Goal: Task Accomplishment & Management: Manage account settings

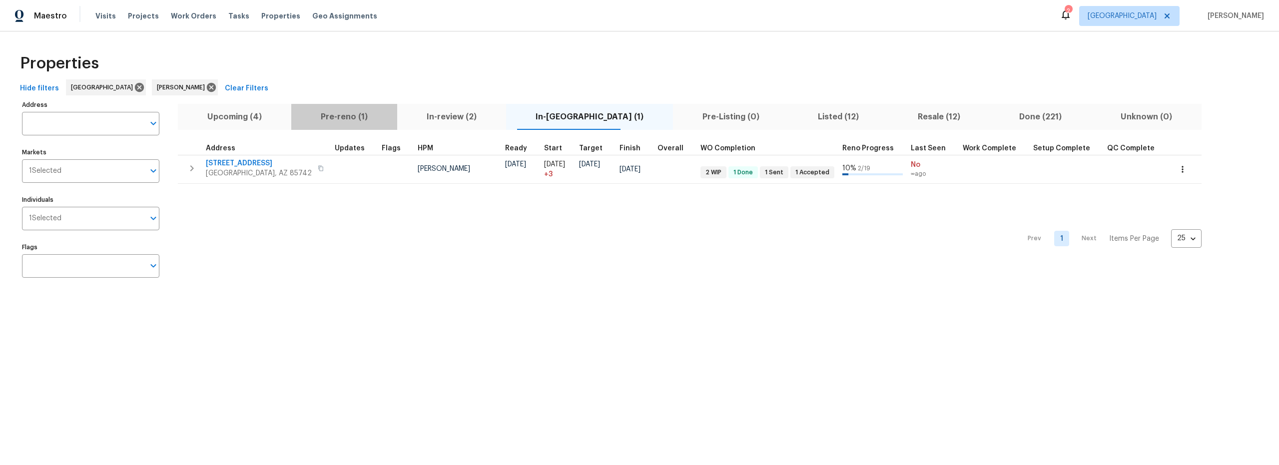
click at [354, 114] on span "Pre-reno (1)" at bounding box center [344, 117] width 94 height 14
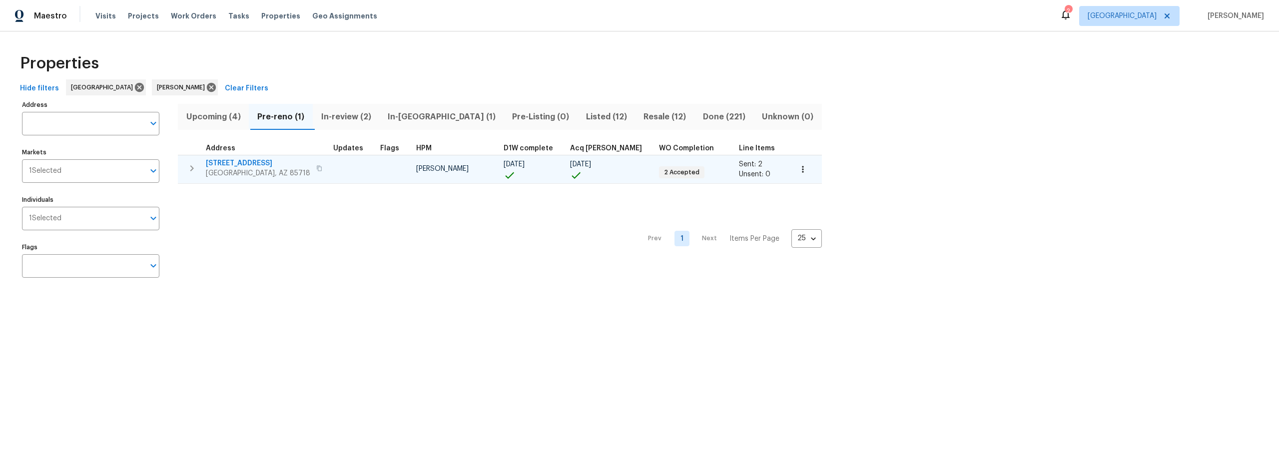
click at [376, 171] on td at bounding box center [394, 169] width 36 height 28
click at [317, 169] on div "2016 E River Rd Unit 101 Tucson, AZ 85718" at bounding box center [265, 168] width 119 height 20
click at [798, 172] on icon "button" at bounding box center [803, 169] width 10 height 10
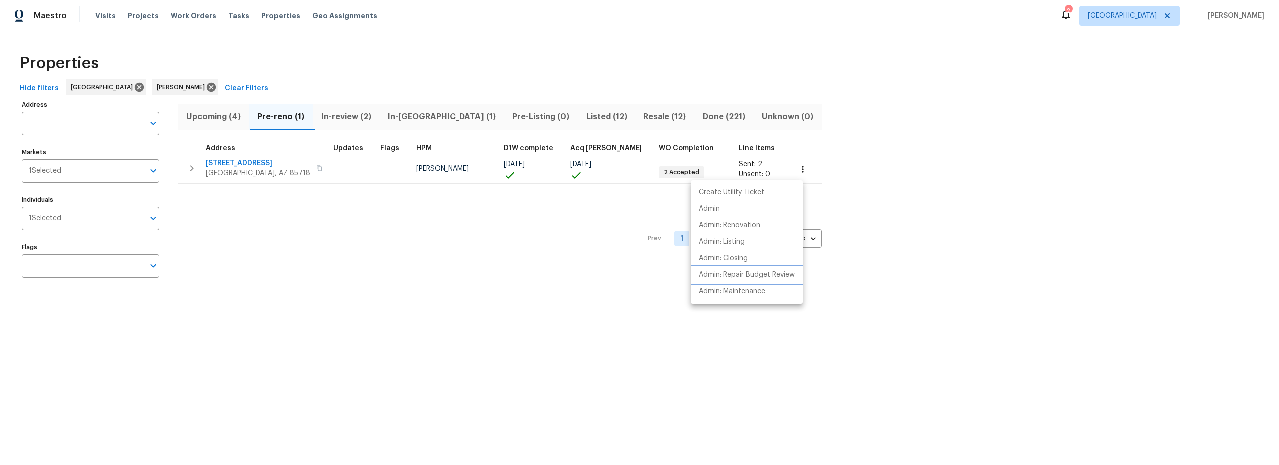
click at [763, 275] on p "Admin: Repair Budget Review" at bounding box center [747, 275] width 96 height 10
click at [477, 231] on div at bounding box center [639, 232] width 1279 height 465
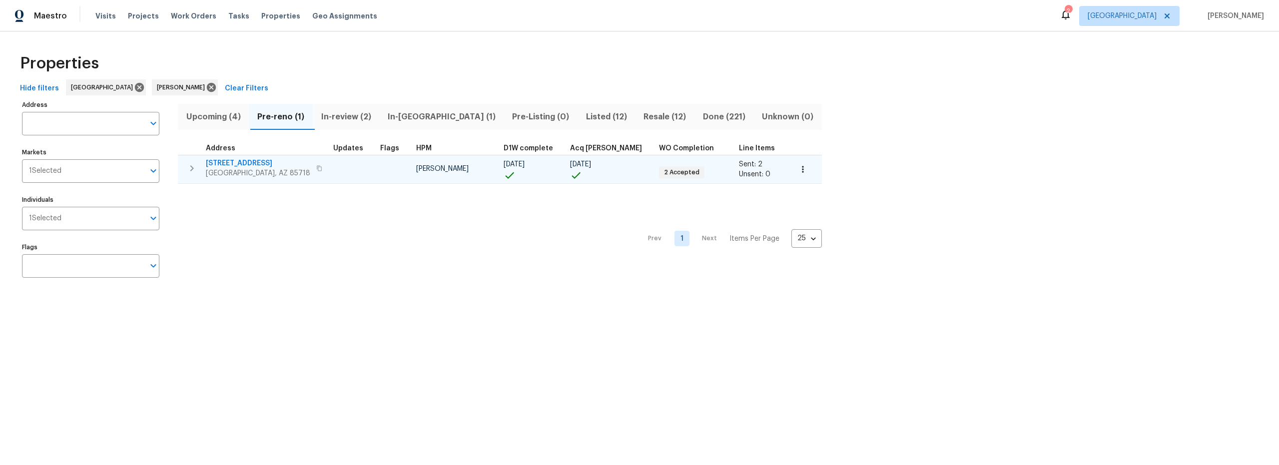
click at [274, 164] on span "2016 E River Rd Unit 101" at bounding box center [258, 163] width 104 height 10
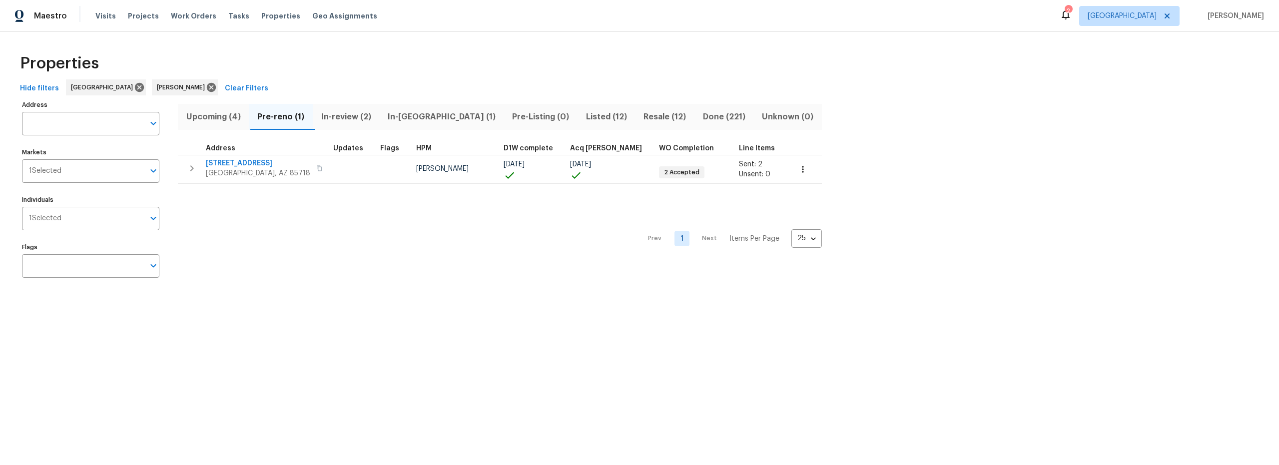
click at [213, 115] on span "Upcoming (4)" at bounding box center [213, 117] width 59 height 14
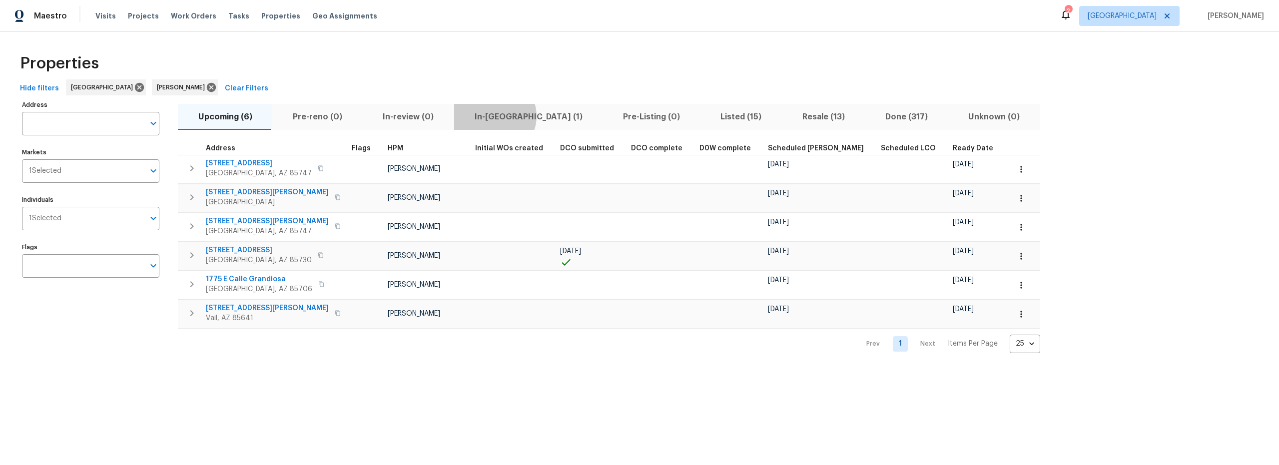
click at [481, 122] on span "In-reno (1)" at bounding box center [528, 117] width 136 height 14
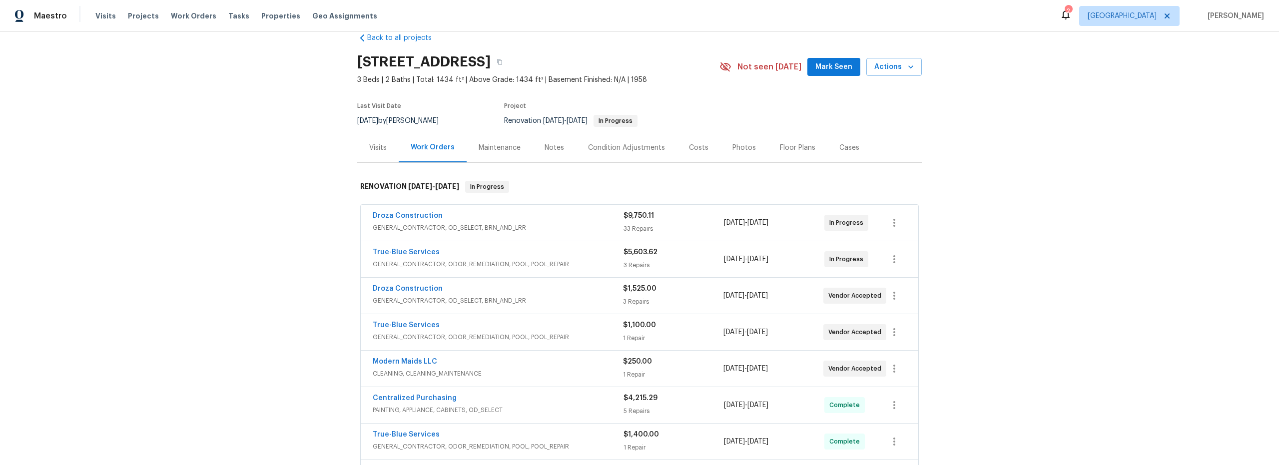
scroll to position [39, 0]
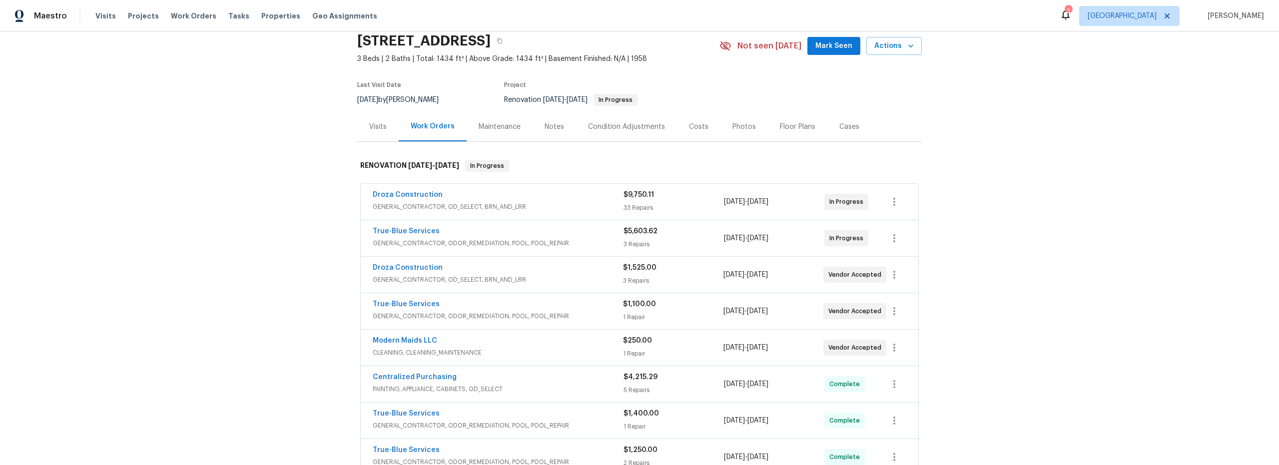
click at [512, 205] on span "GENERAL_CONTRACTOR, OD_SELECT, BRN_AND_LRR" at bounding box center [498, 207] width 251 height 10
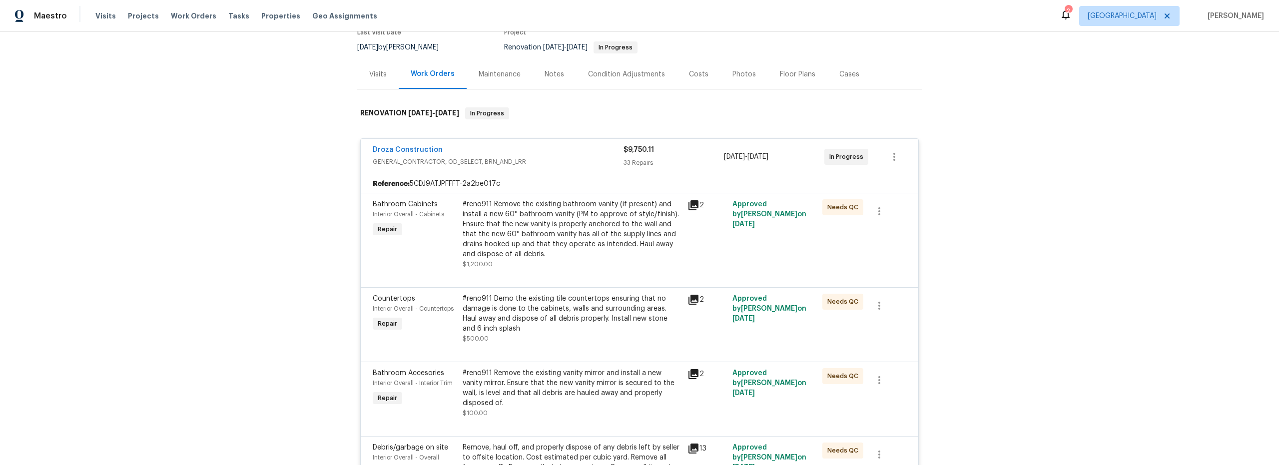
scroll to position [107, 0]
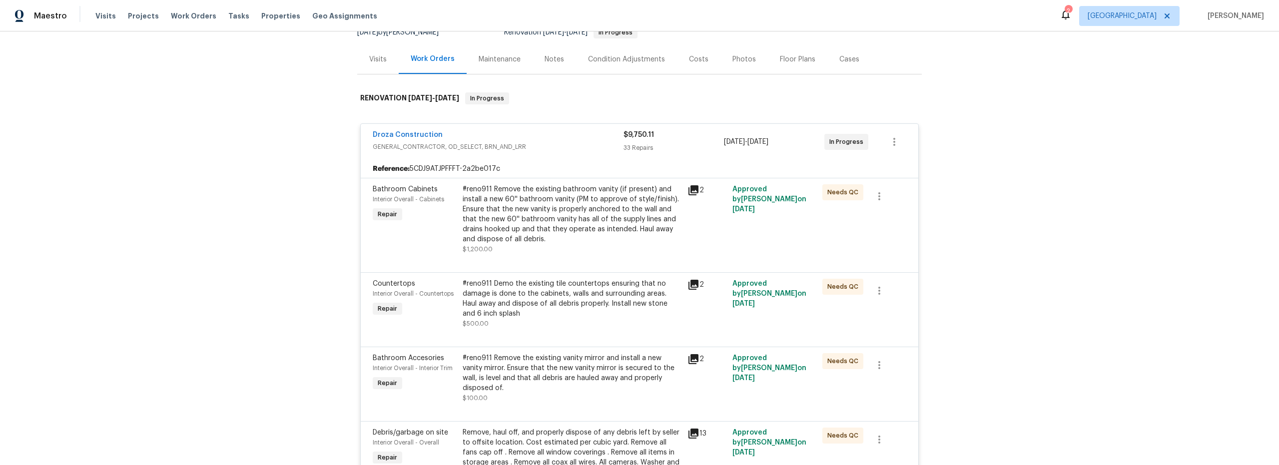
click at [571, 248] on div "#reno911 Remove the existing bathroom vanity (if present) and install a new 60'…" at bounding box center [572, 219] width 219 height 70
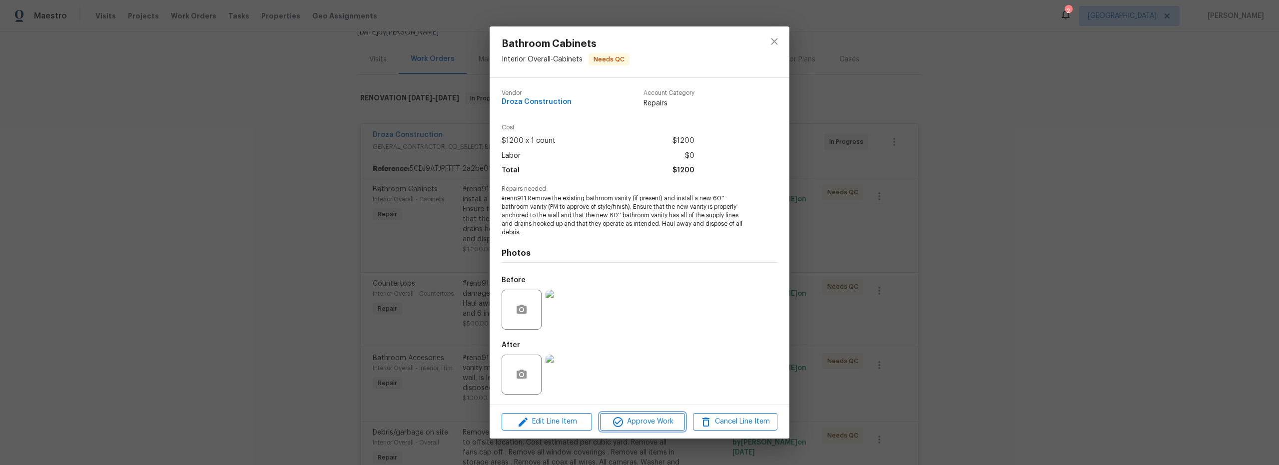
click at [644, 424] on span "Approve Work" at bounding box center [642, 422] width 78 height 12
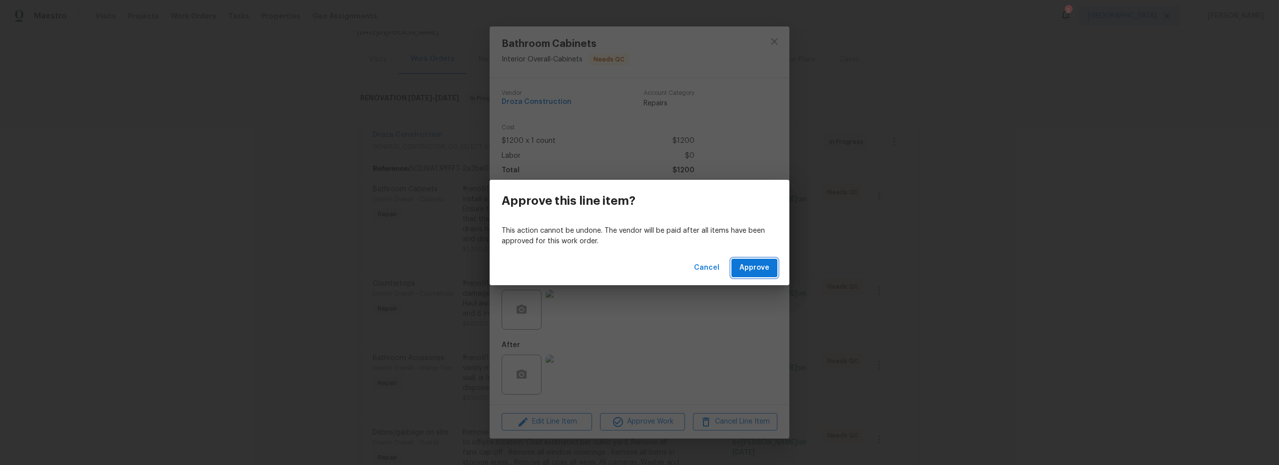
click at [759, 270] on span "Approve" at bounding box center [754, 268] width 30 height 12
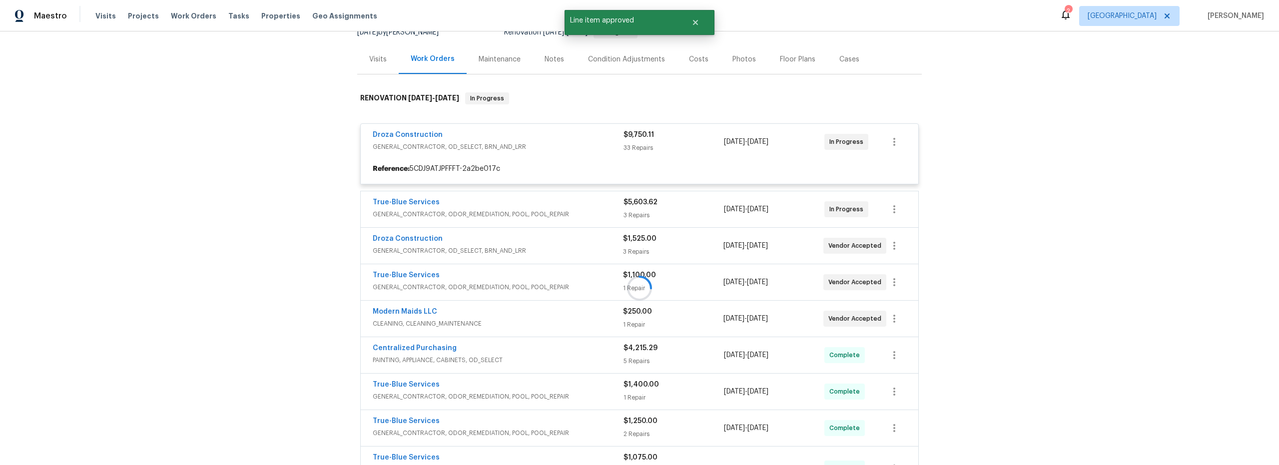
scroll to position [109, 0]
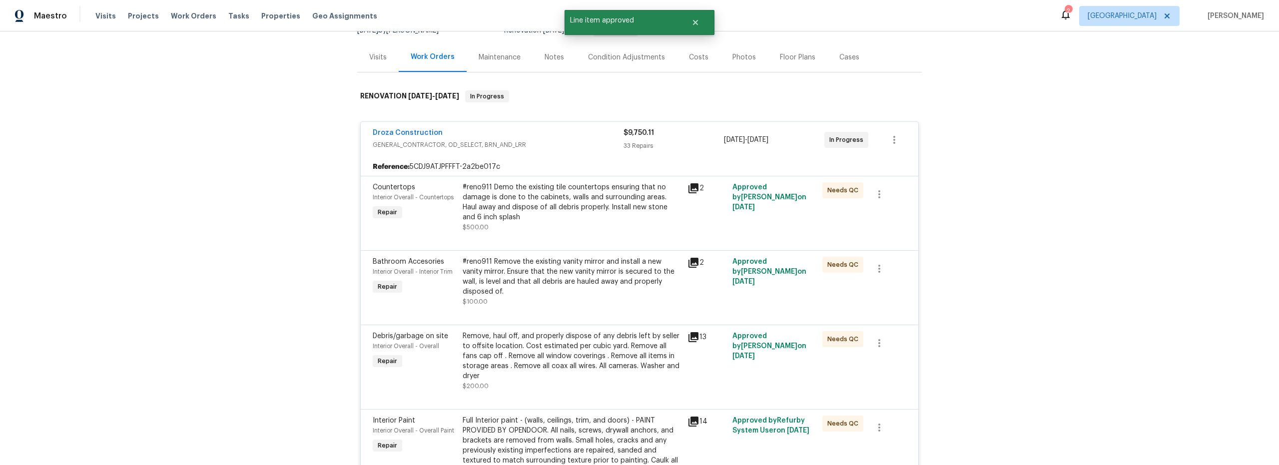
click at [571, 221] on div "#reno911 Demo the existing tile countertops ensuring that no damage is done to …" at bounding box center [572, 202] width 219 height 40
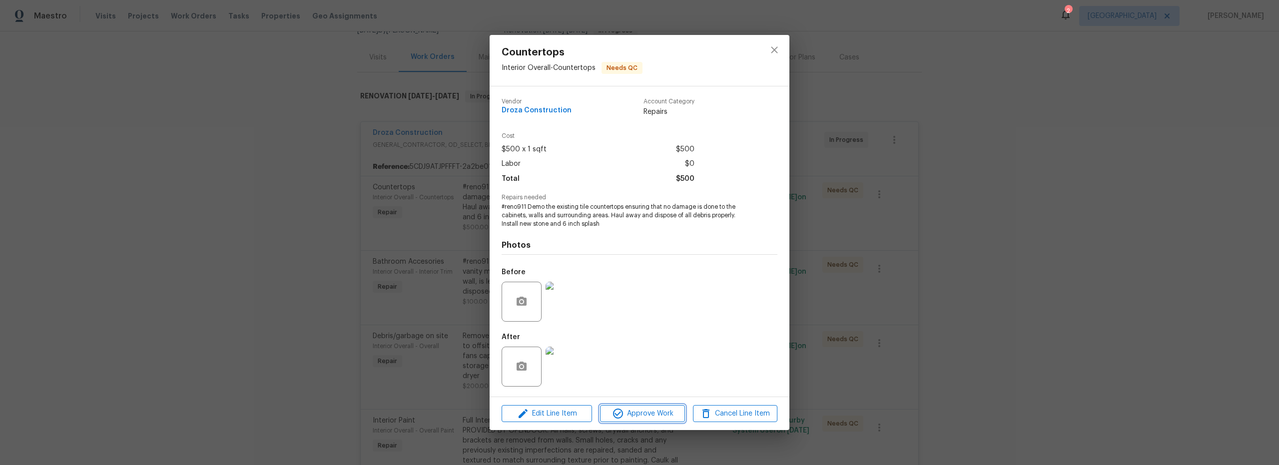
click at [638, 413] on span "Approve Work" at bounding box center [642, 414] width 78 height 12
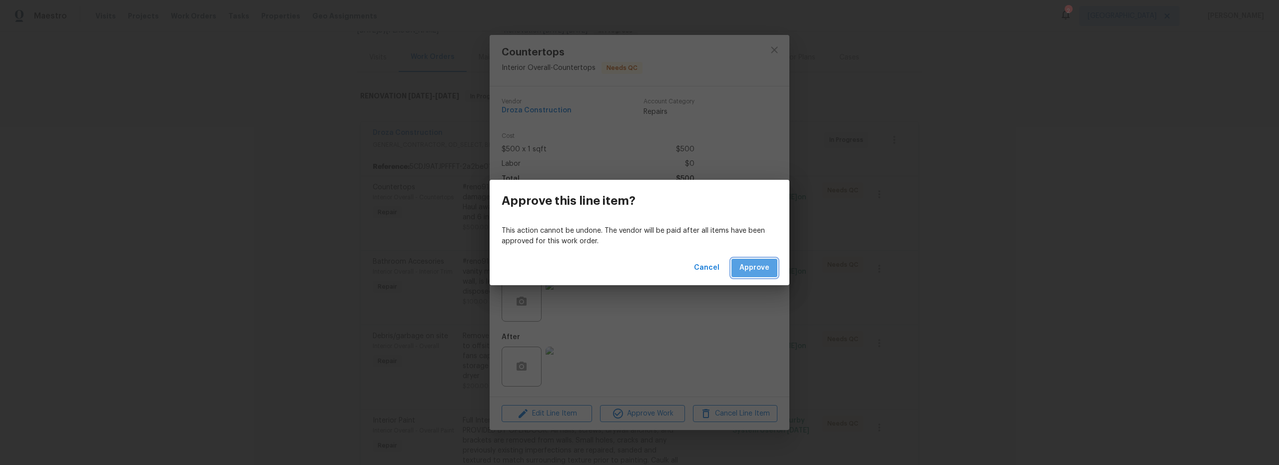
click at [759, 272] on span "Approve" at bounding box center [754, 268] width 30 height 12
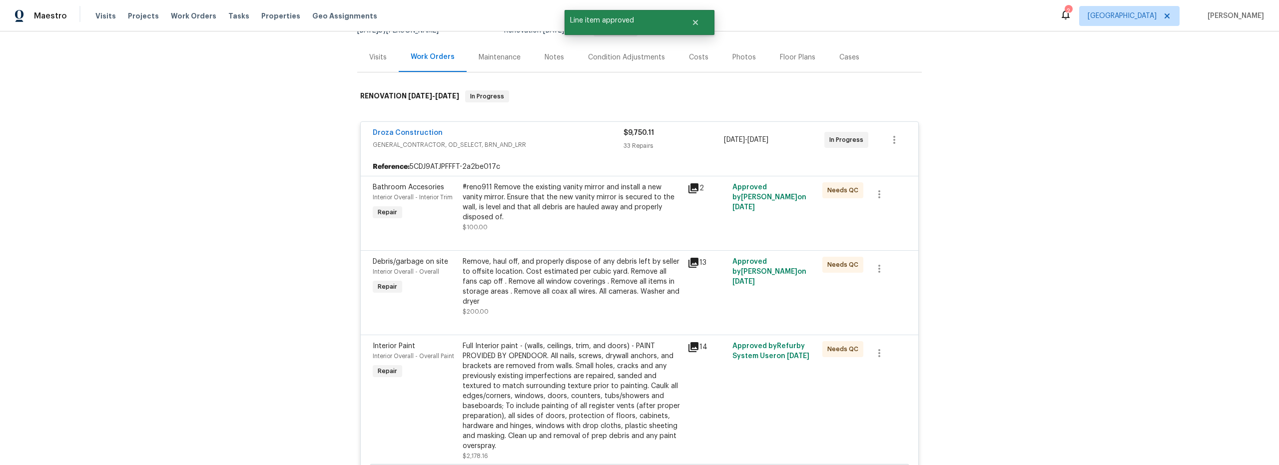
click at [590, 215] on div "#reno911 Remove the existing vanity mirror and install a new vanity mirror. Ens…" at bounding box center [572, 207] width 219 height 50
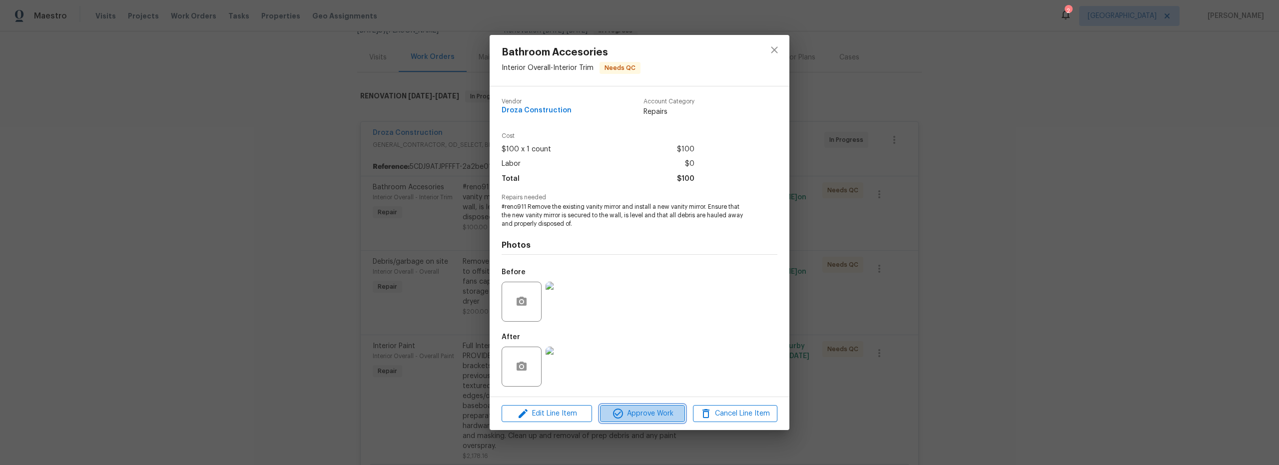
click at [643, 416] on span "Approve Work" at bounding box center [642, 414] width 78 height 12
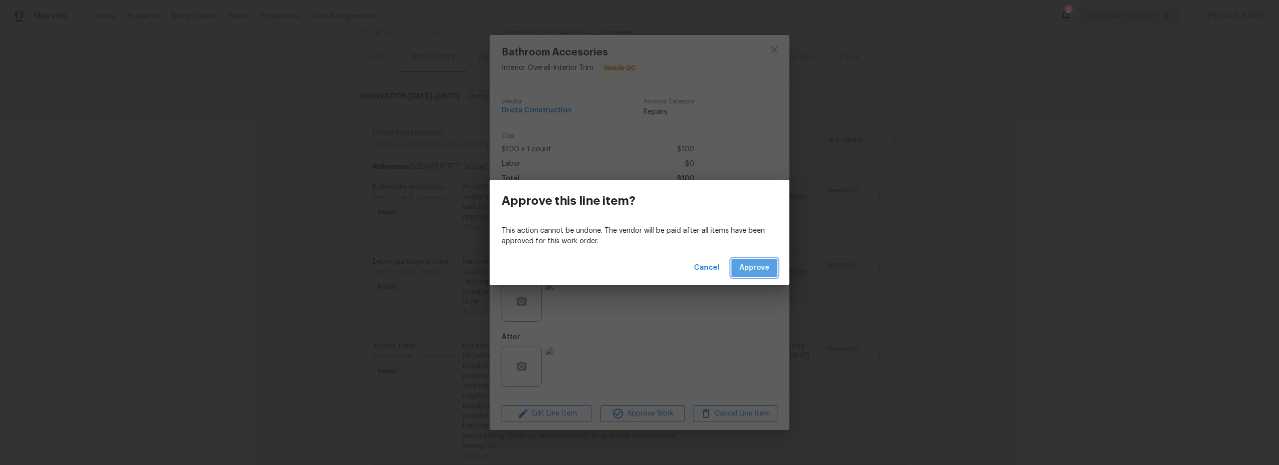
drag, startPoint x: 763, startPoint y: 264, endPoint x: 740, endPoint y: 271, distance: 23.9
click at [763, 265] on span "Approve" at bounding box center [754, 268] width 30 height 12
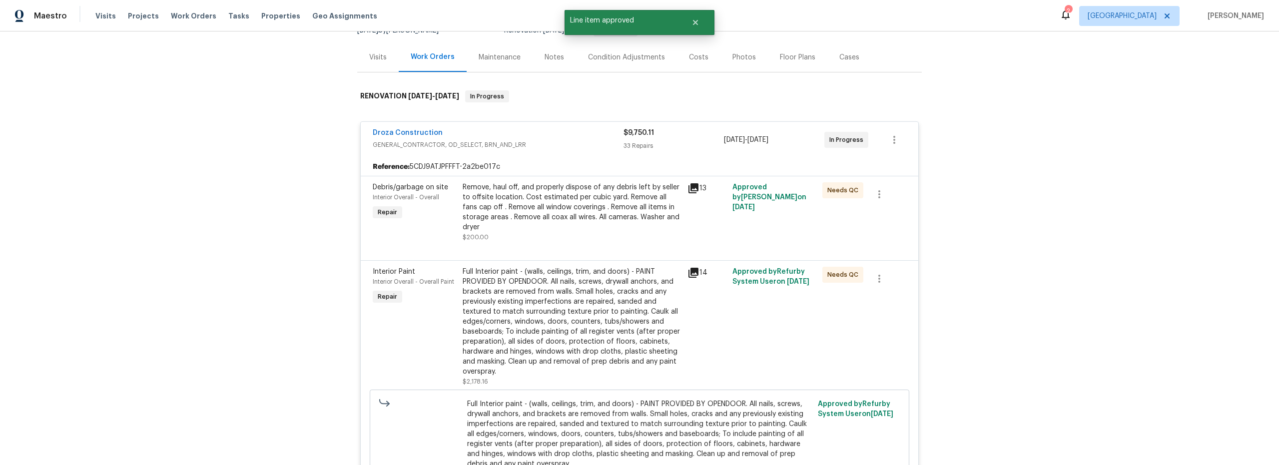
click at [595, 230] on div "Remove, haul off, and properly dispose of any debris left by seller to offsite …" at bounding box center [572, 207] width 219 height 50
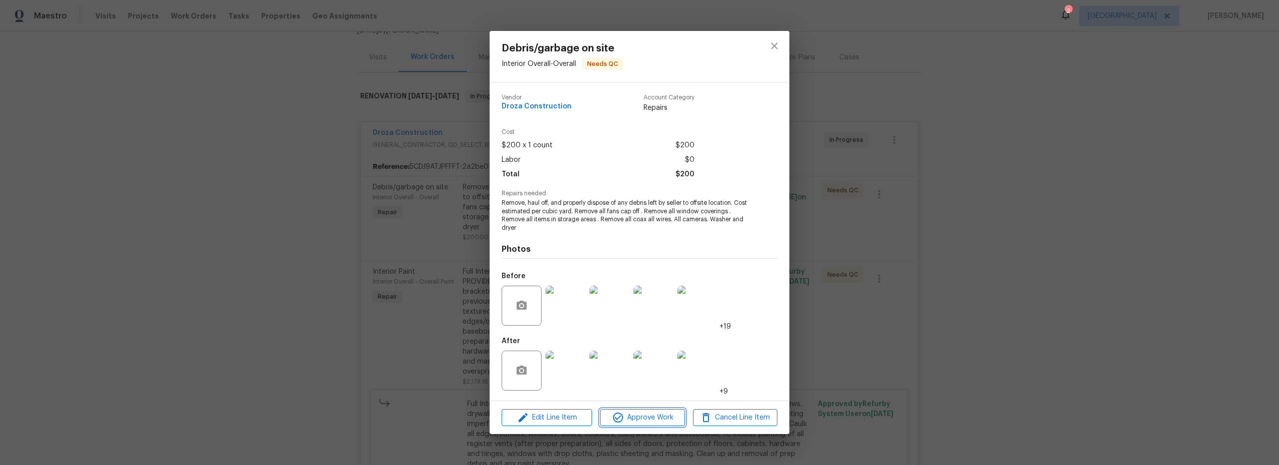
click at [642, 419] on span "Approve Work" at bounding box center [642, 418] width 78 height 12
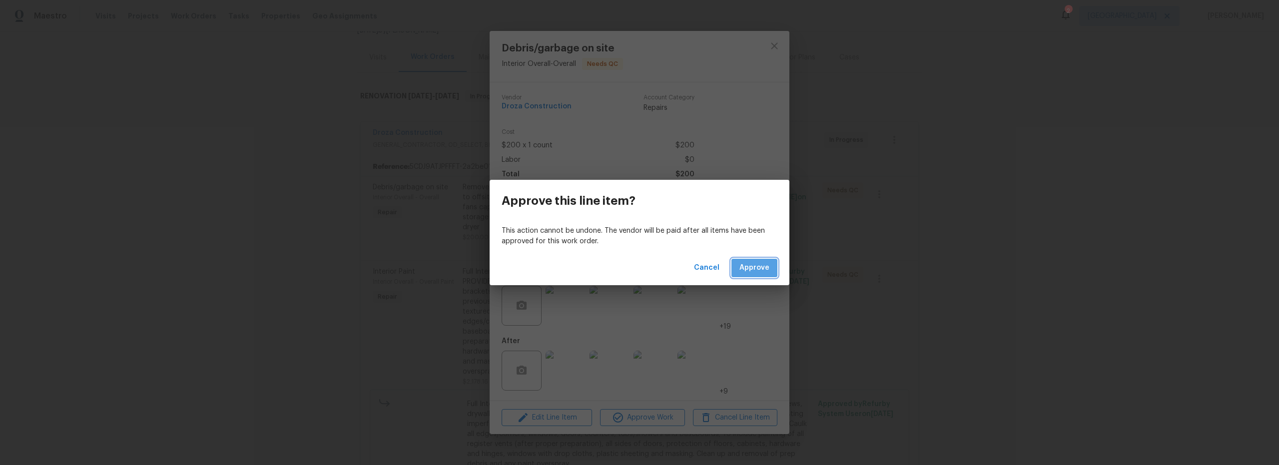
drag, startPoint x: 761, startPoint y: 266, endPoint x: 749, endPoint y: 270, distance: 12.6
click at [761, 266] on span "Approve" at bounding box center [754, 268] width 30 height 12
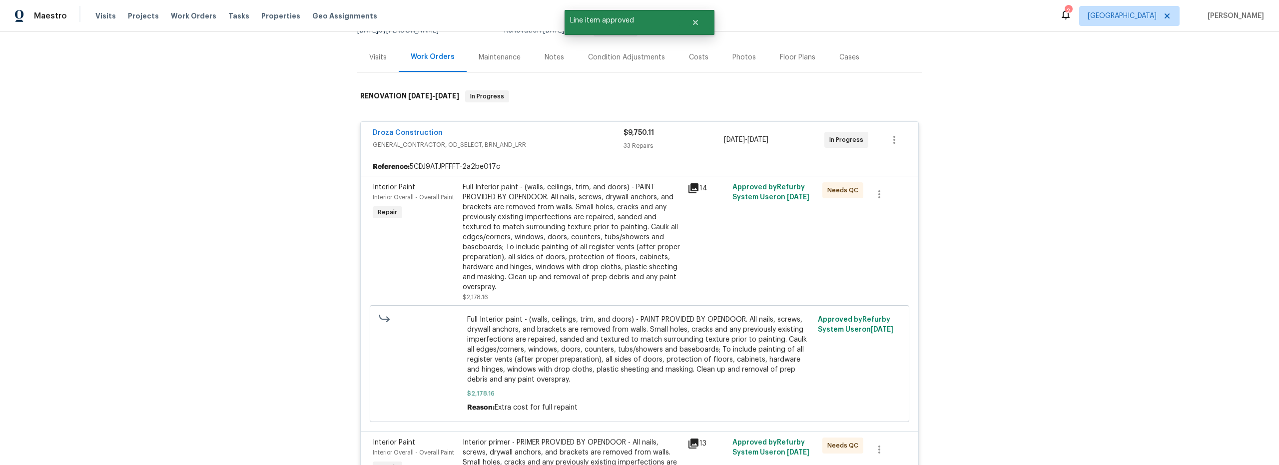
click at [582, 251] on div "Full Interior paint - (walls, ceilings, trim, and doors) - PAINT PROVIDED BY OP…" at bounding box center [572, 237] width 219 height 110
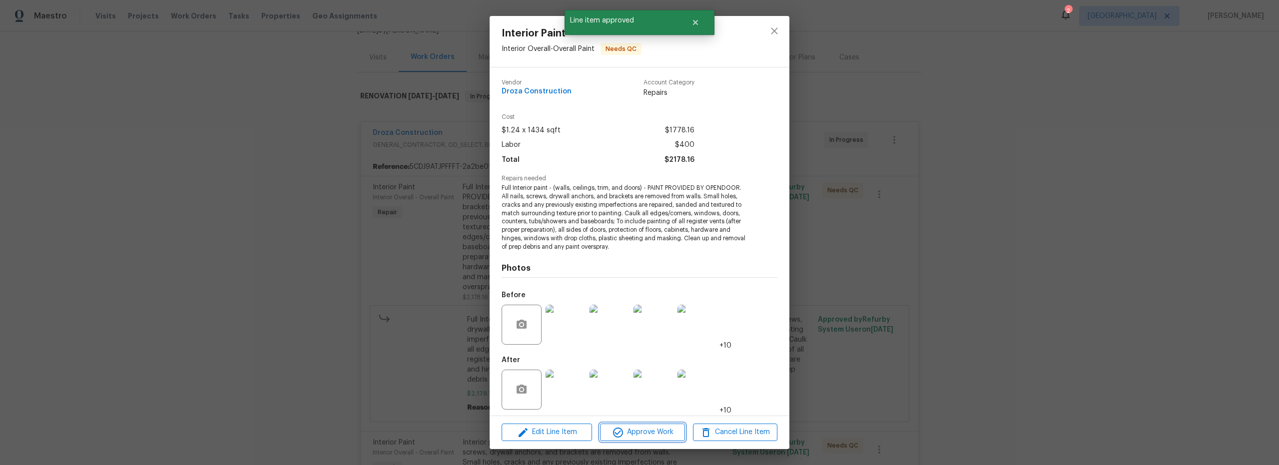
click at [640, 431] on span "Approve Work" at bounding box center [642, 432] width 78 height 12
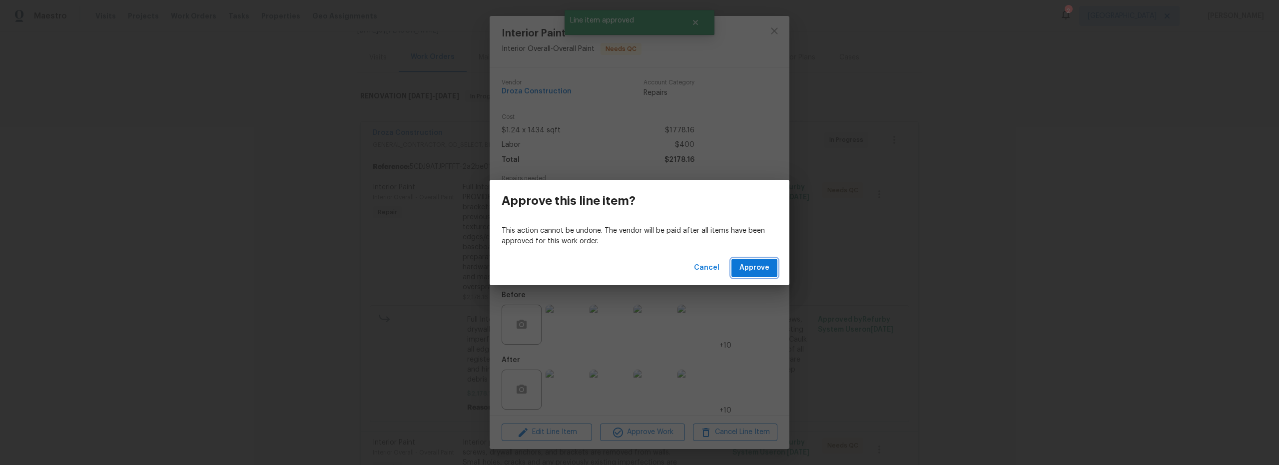
click at [756, 272] on span "Approve" at bounding box center [754, 268] width 30 height 12
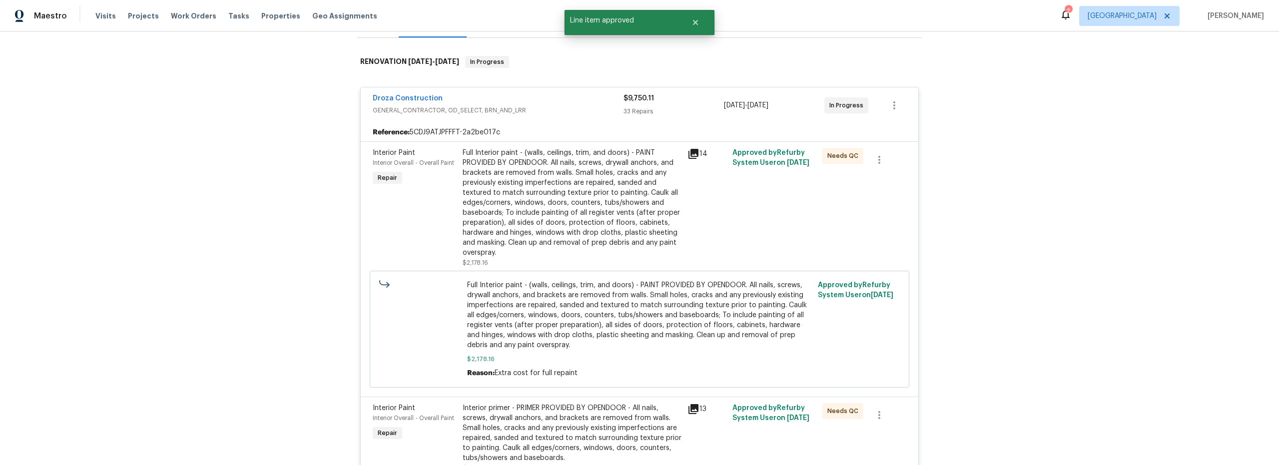
scroll to position [162, 0]
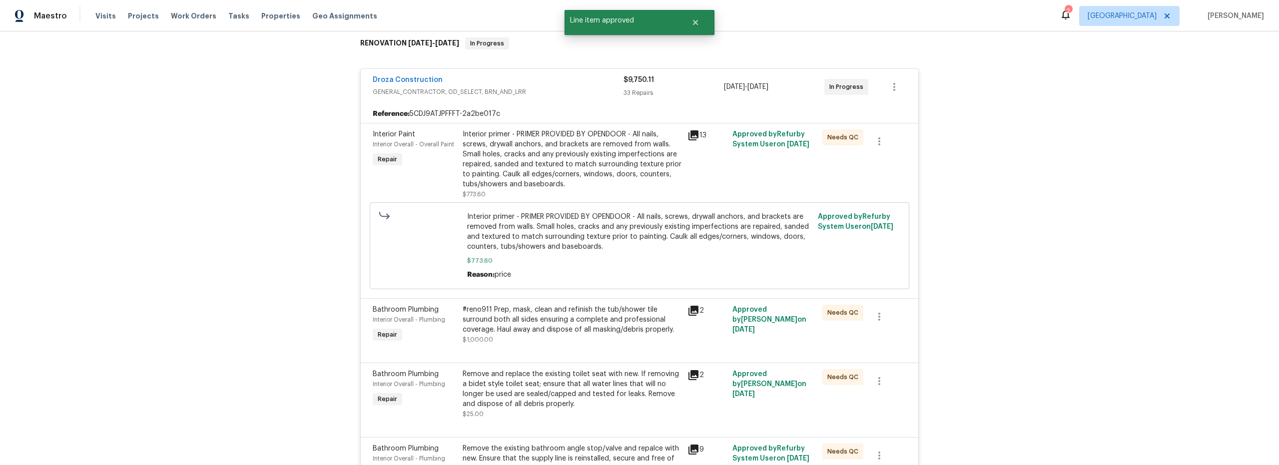
click at [583, 183] on div "Interior primer - PRIMER PROVIDED BY OPENDOOR - All nails, screws, drywall anch…" at bounding box center [572, 159] width 219 height 60
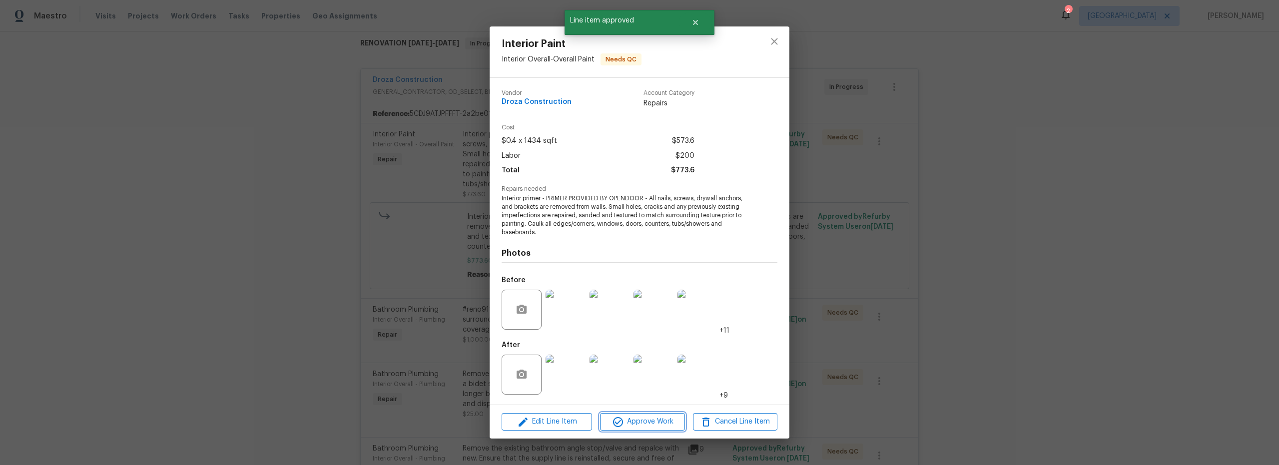
click at [650, 419] on span "Approve Work" at bounding box center [642, 422] width 78 height 12
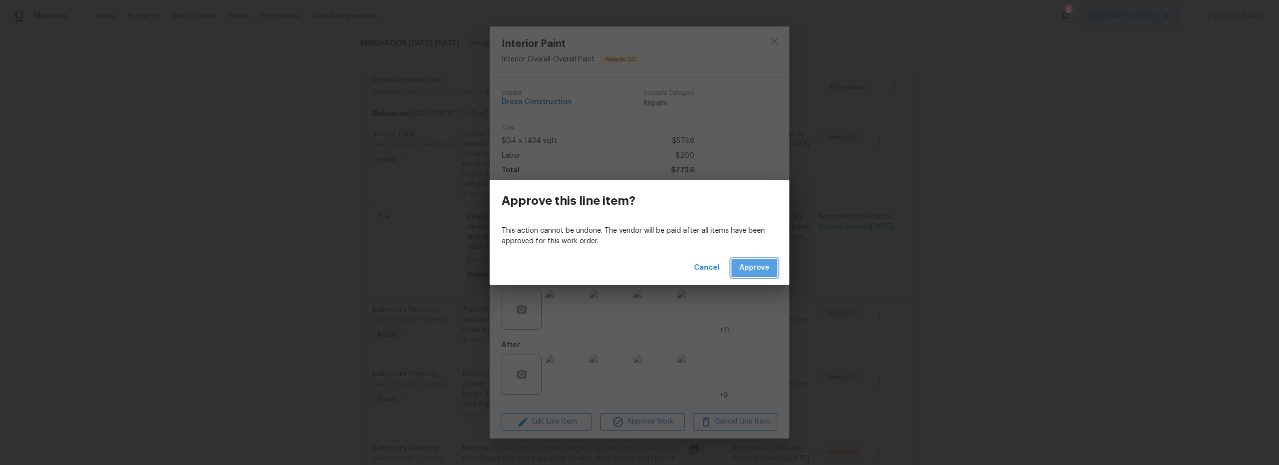
click at [757, 267] on span "Approve" at bounding box center [754, 268] width 30 height 12
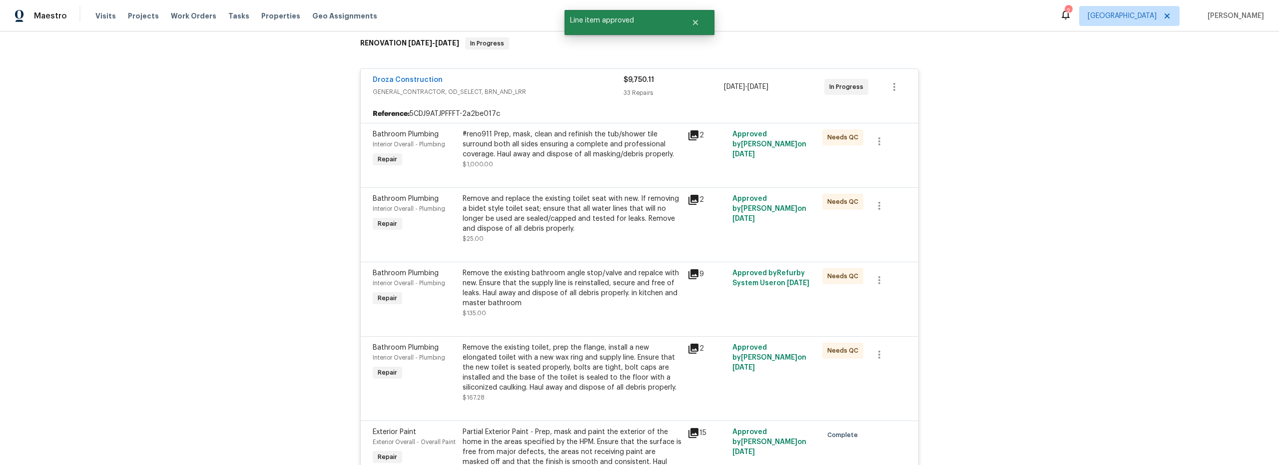
click at [584, 169] on div at bounding box center [639, 175] width 533 height 12
click at [579, 155] on div "#reno911 Prep, mask, clean and refinish the tub/shower tile surround both all s…" at bounding box center [572, 144] width 219 height 30
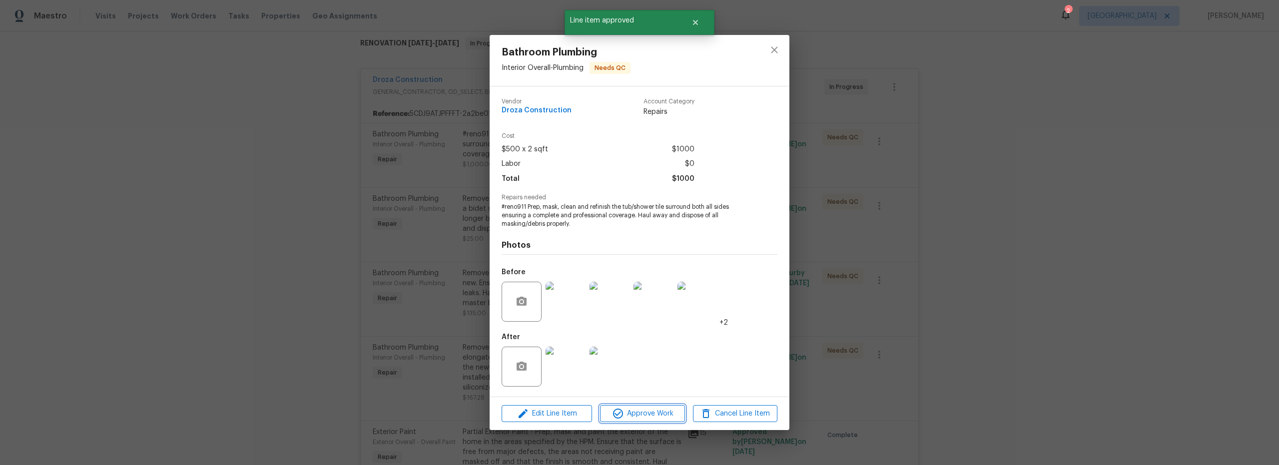
click at [652, 415] on span "Approve Work" at bounding box center [642, 414] width 78 height 12
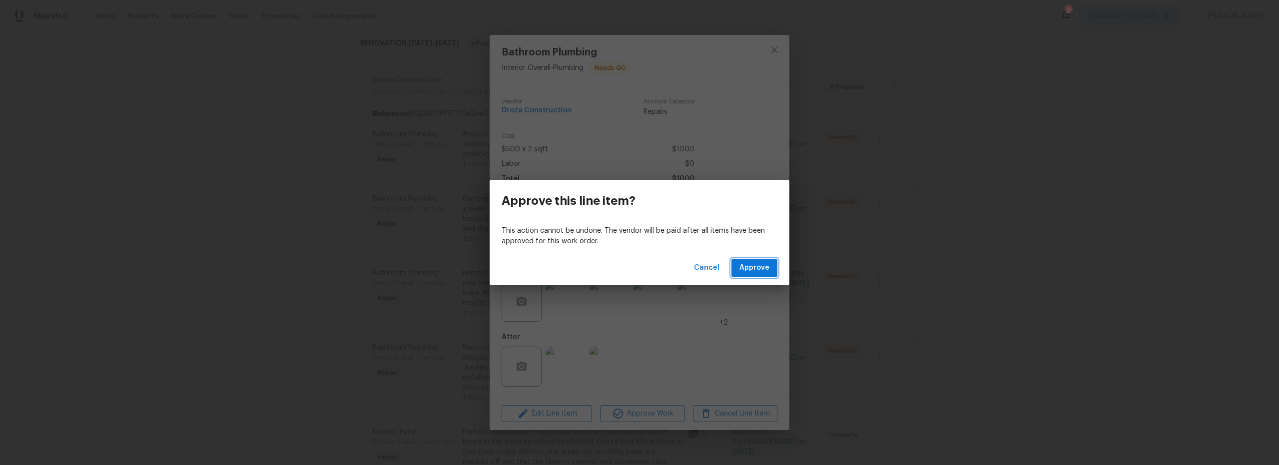
click at [746, 267] on span "Approve" at bounding box center [754, 268] width 30 height 12
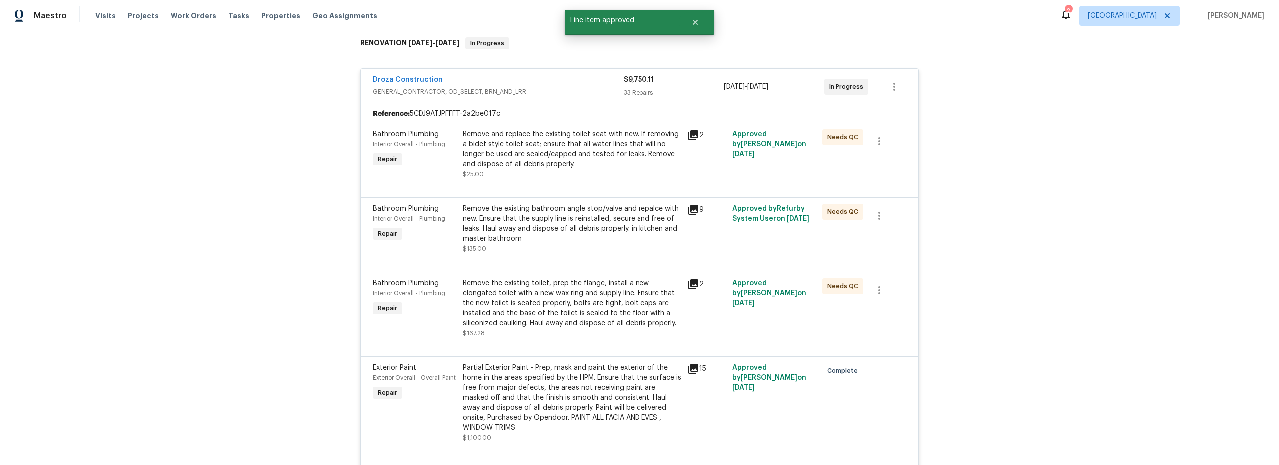
click at [586, 178] on div "Remove and replace the existing toilet seat with new. If removing a bidet style…" at bounding box center [572, 154] width 219 height 50
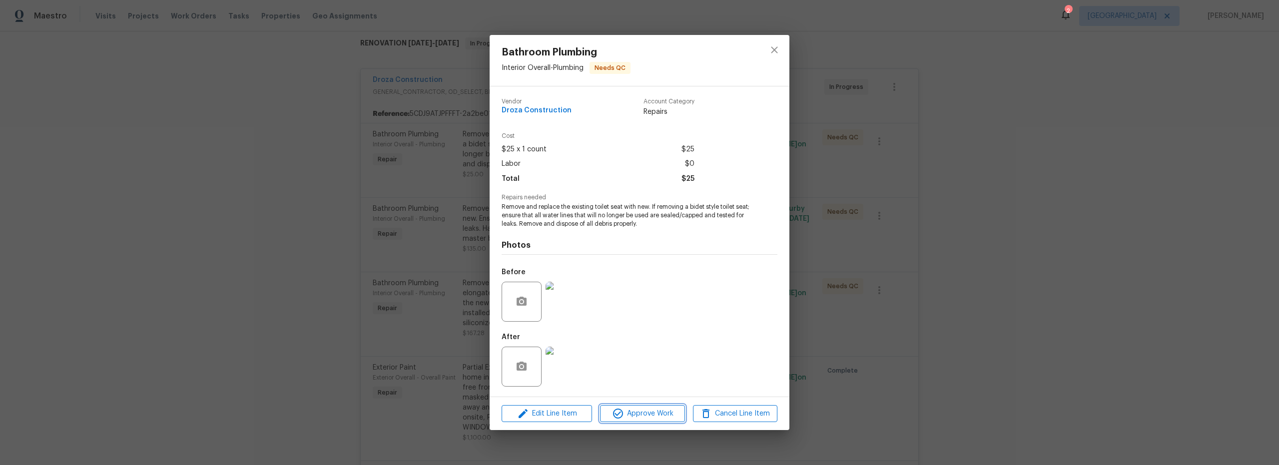
click at [649, 414] on span "Approve Work" at bounding box center [642, 414] width 78 height 12
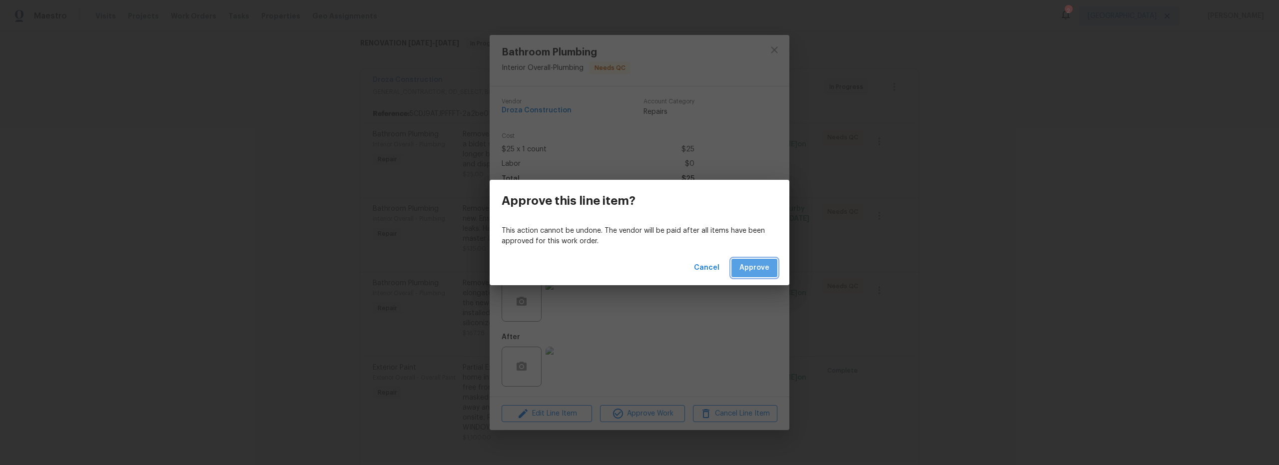
click at [759, 271] on span "Approve" at bounding box center [754, 268] width 30 height 12
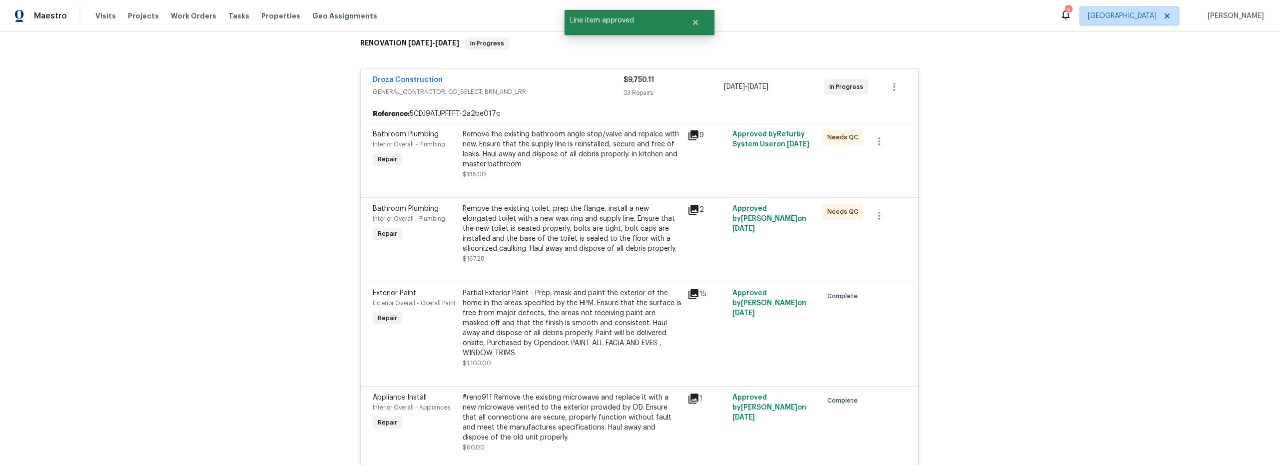
click at [602, 179] on div at bounding box center [639, 185] width 533 height 12
click at [591, 160] on div "Remove the existing bathroom angle stop/valve and repalce with new. Ensure that…" at bounding box center [572, 149] width 219 height 40
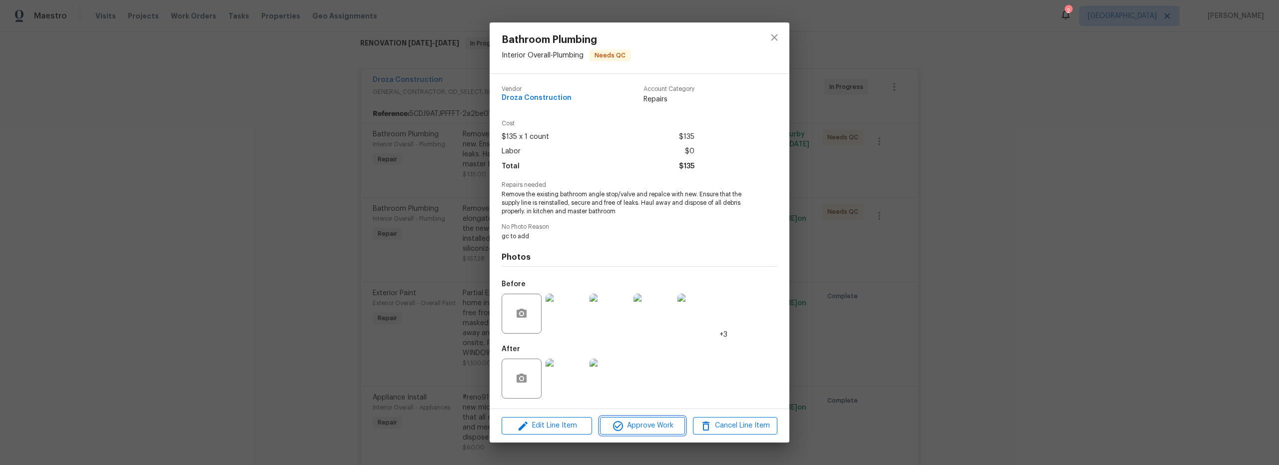
click at [644, 431] on span "Approve Work" at bounding box center [642, 426] width 78 height 12
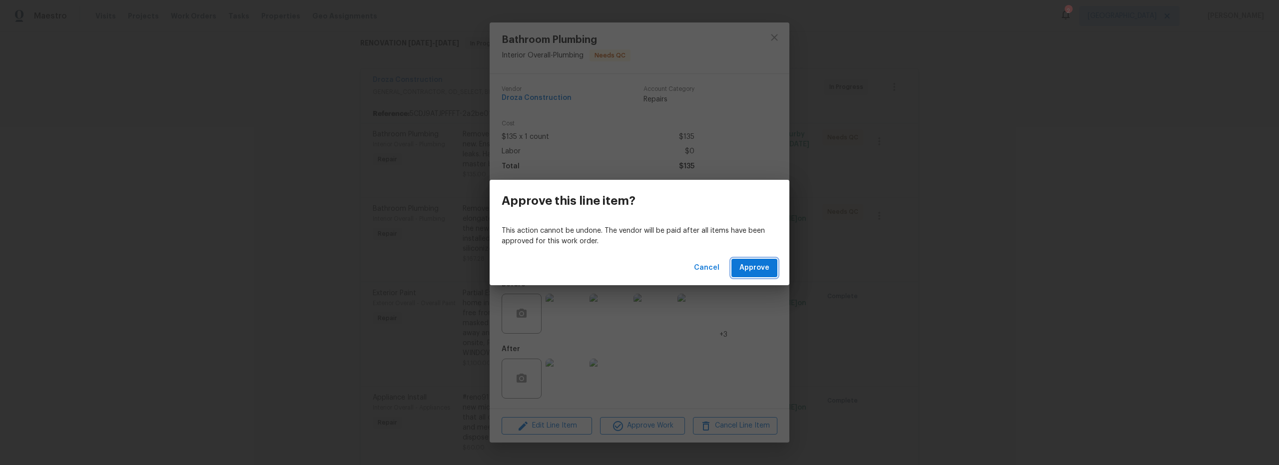
click at [751, 271] on span "Approve" at bounding box center [754, 268] width 30 height 12
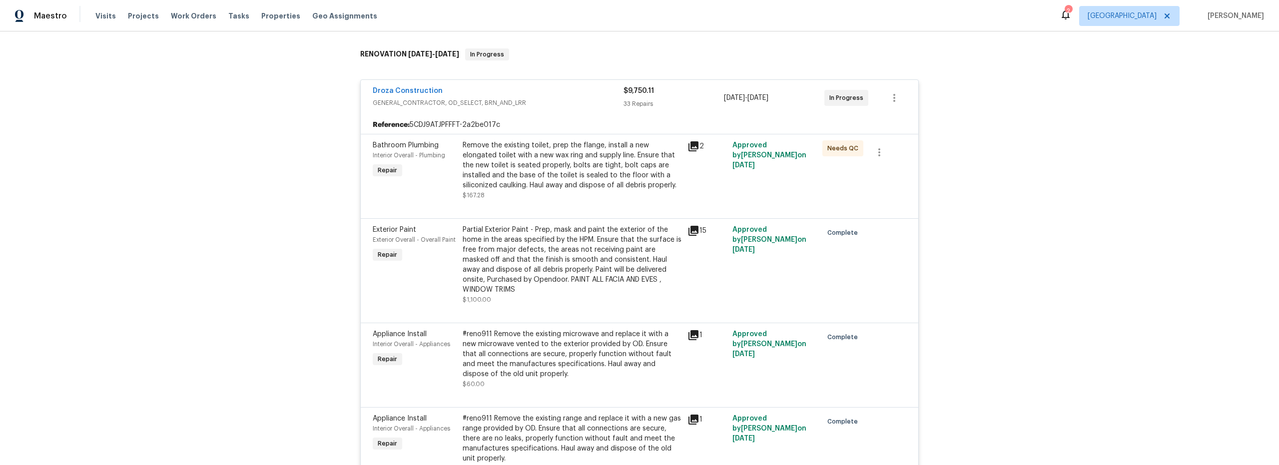
scroll to position [56, 0]
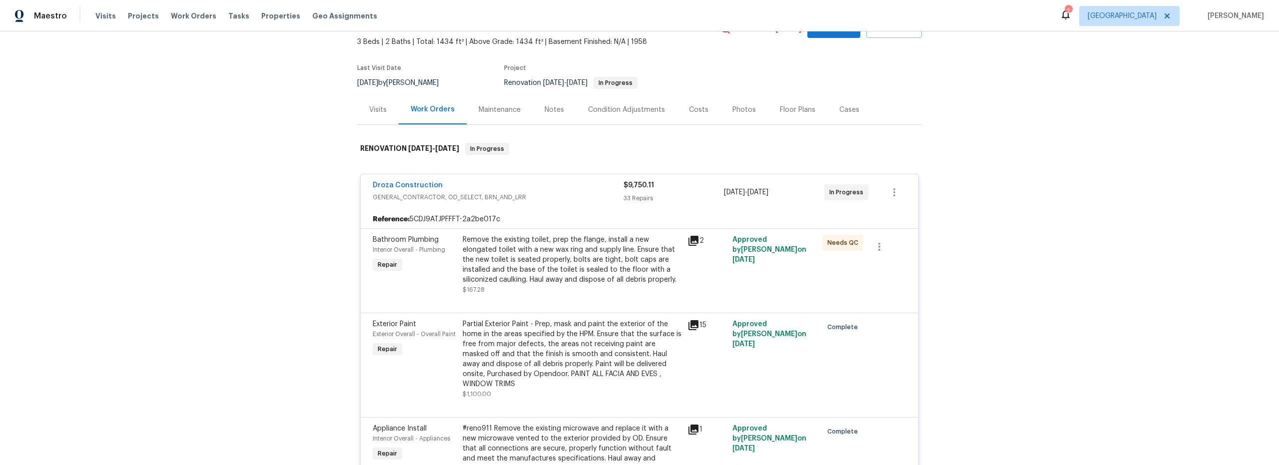
click at [611, 271] on div "Remove the existing toilet, prep the flange, install a new elongated toilet wit…" at bounding box center [572, 260] width 219 height 50
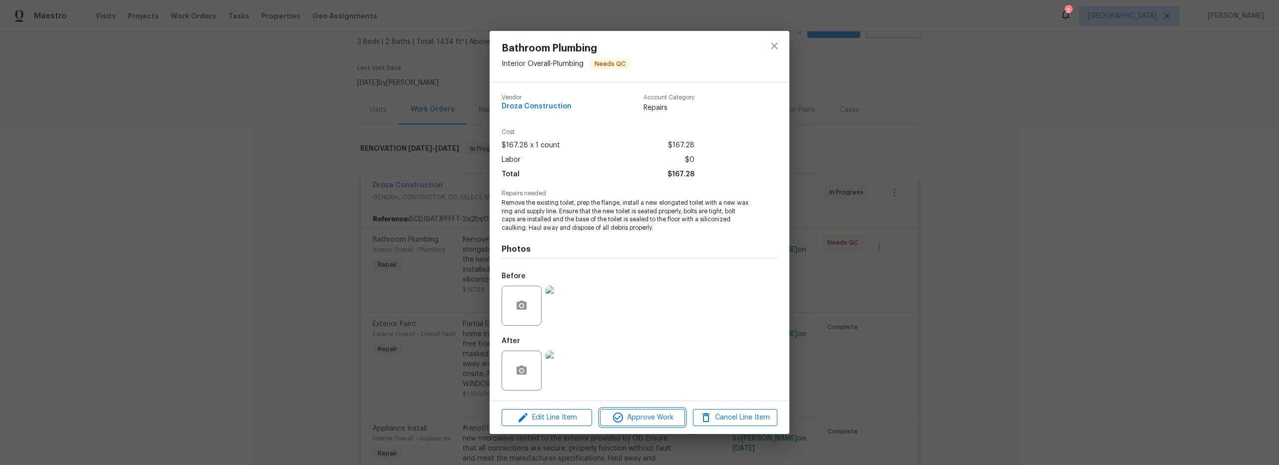
click at [650, 419] on span "Approve Work" at bounding box center [642, 418] width 78 height 12
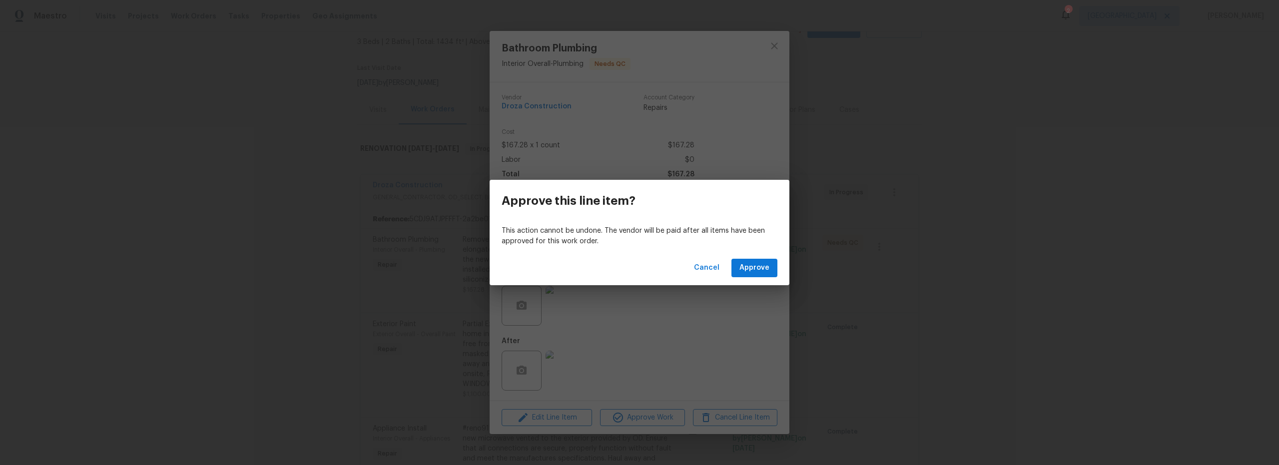
click at [763, 257] on div "Cancel Approve" at bounding box center [639, 268] width 300 height 34
click at [760, 262] on span "Approve" at bounding box center [754, 268] width 30 height 12
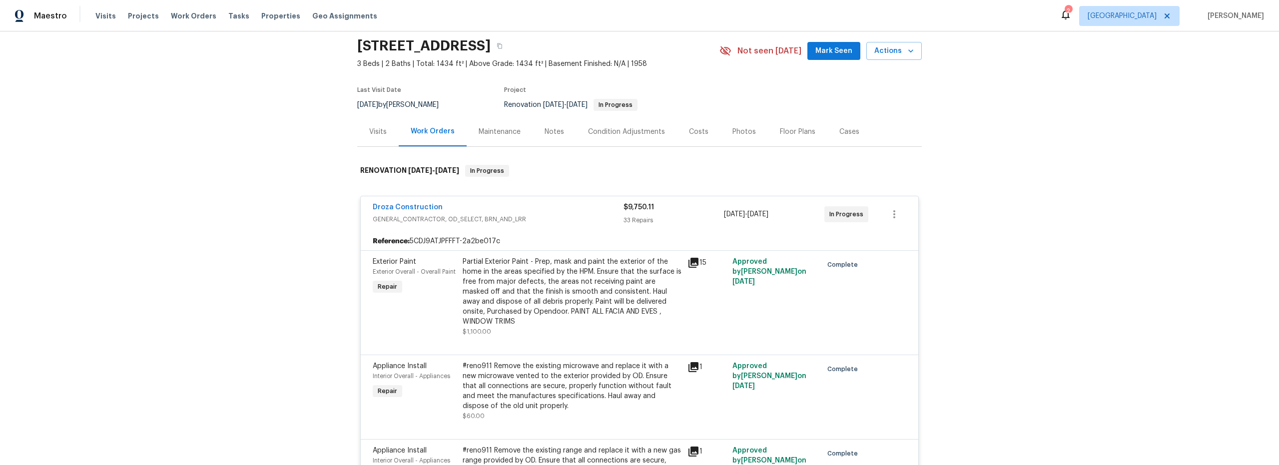
scroll to position [0, 0]
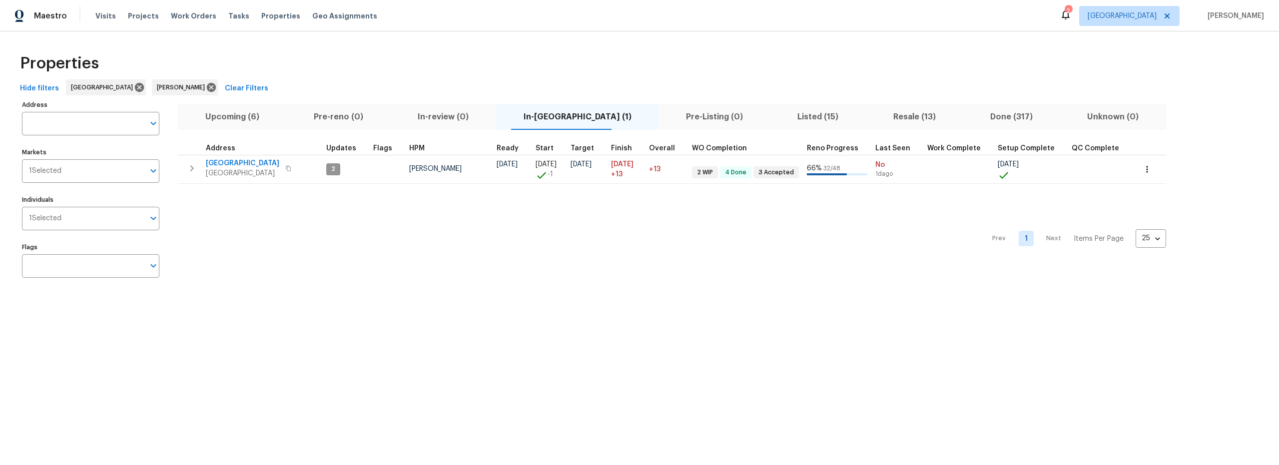
click at [239, 116] on span "Upcoming (6)" at bounding box center [232, 117] width 96 height 14
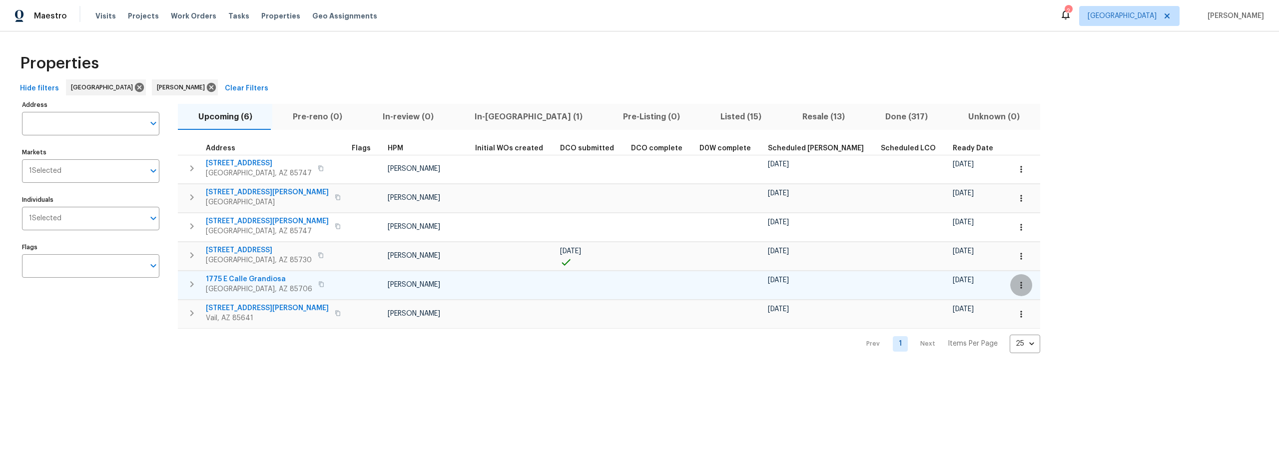
click at [1016, 288] on icon "button" at bounding box center [1021, 285] width 10 height 10
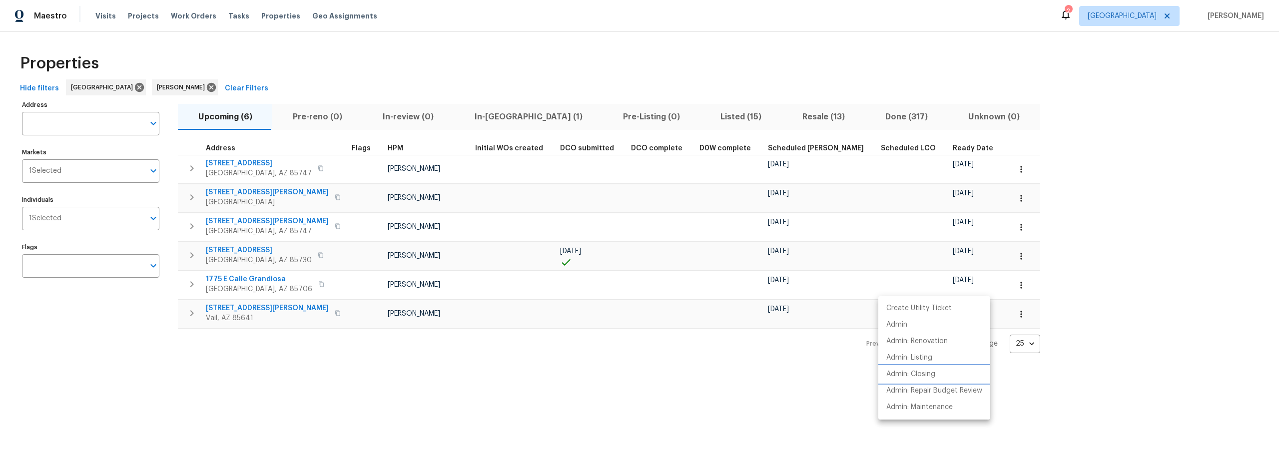
click at [919, 375] on p "Admin: Closing" at bounding box center [910, 374] width 49 height 10
click at [338, 363] on div at bounding box center [639, 232] width 1279 height 465
click at [788, 117] on span "Resale (13)" at bounding box center [823, 117] width 71 height 14
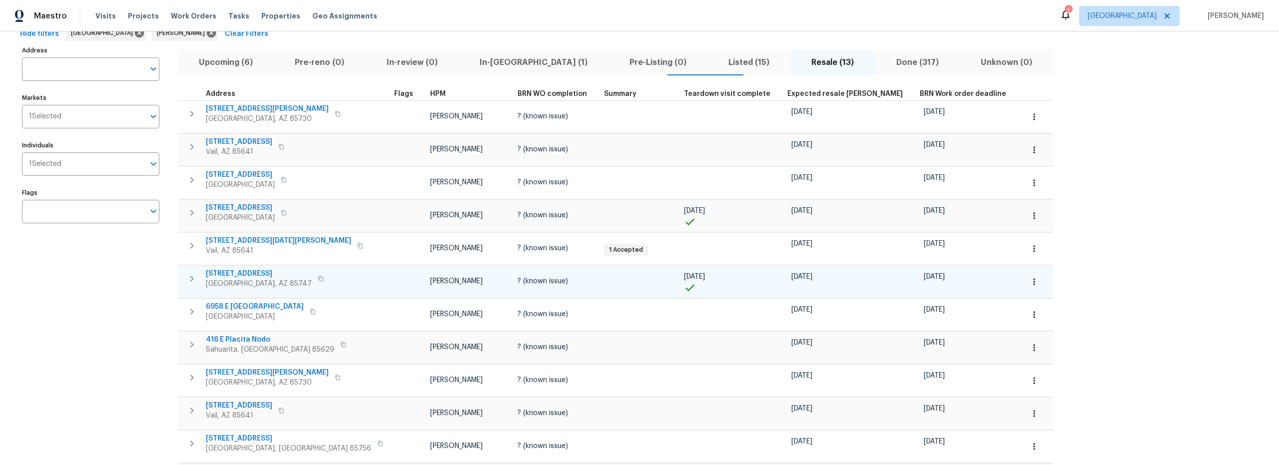
scroll to position [39, 0]
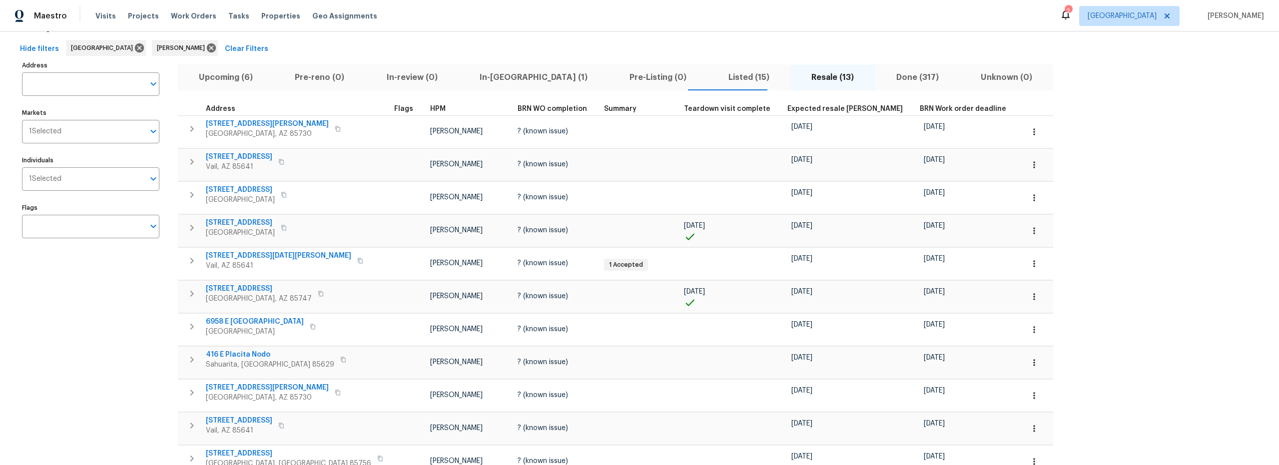
click at [482, 75] on span "In-reno (1)" at bounding box center [534, 77] width 138 height 14
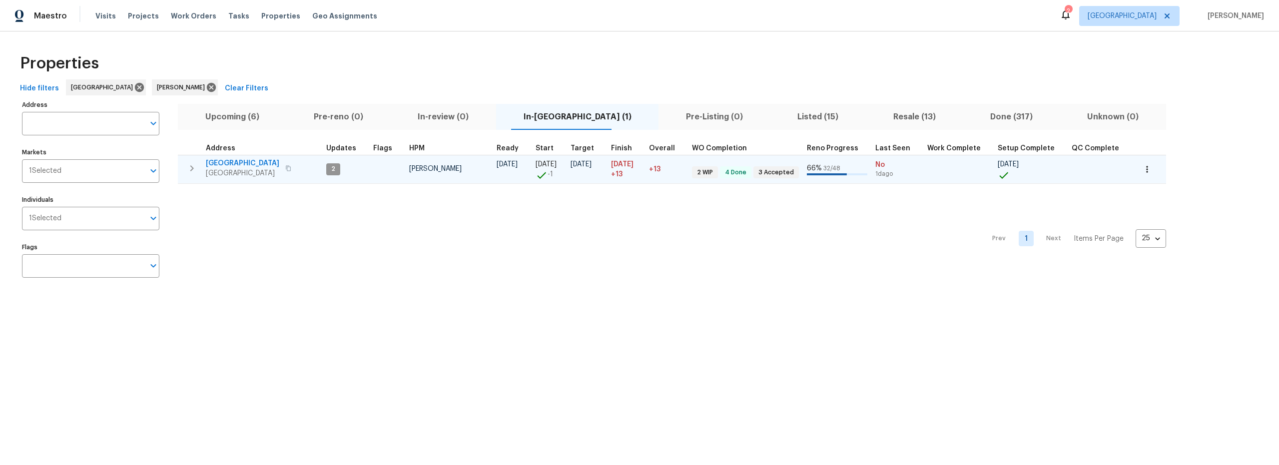
click at [195, 171] on icon "button" at bounding box center [192, 168] width 12 height 12
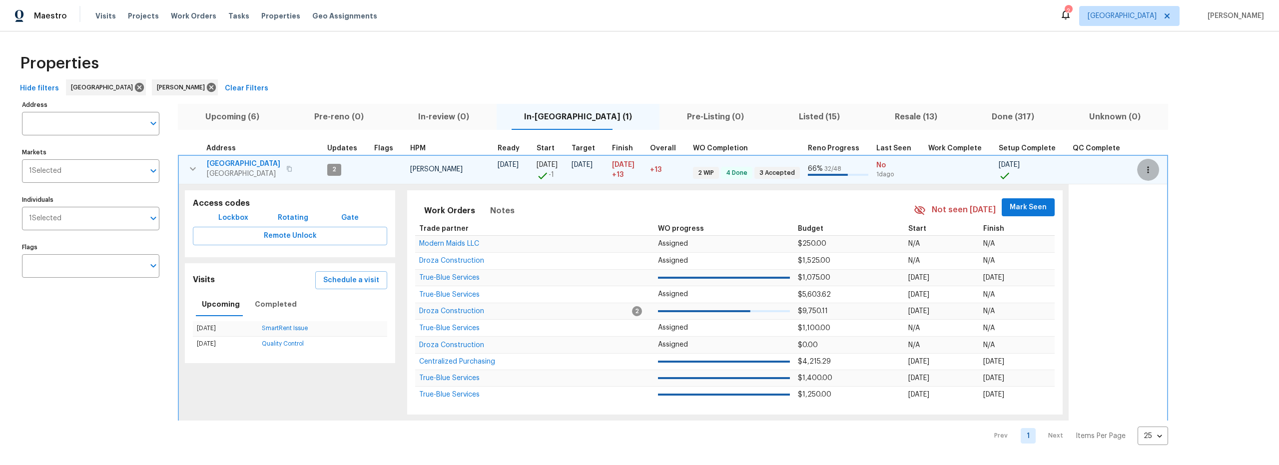
click at [1143, 170] on icon "button" at bounding box center [1148, 170] width 10 height 10
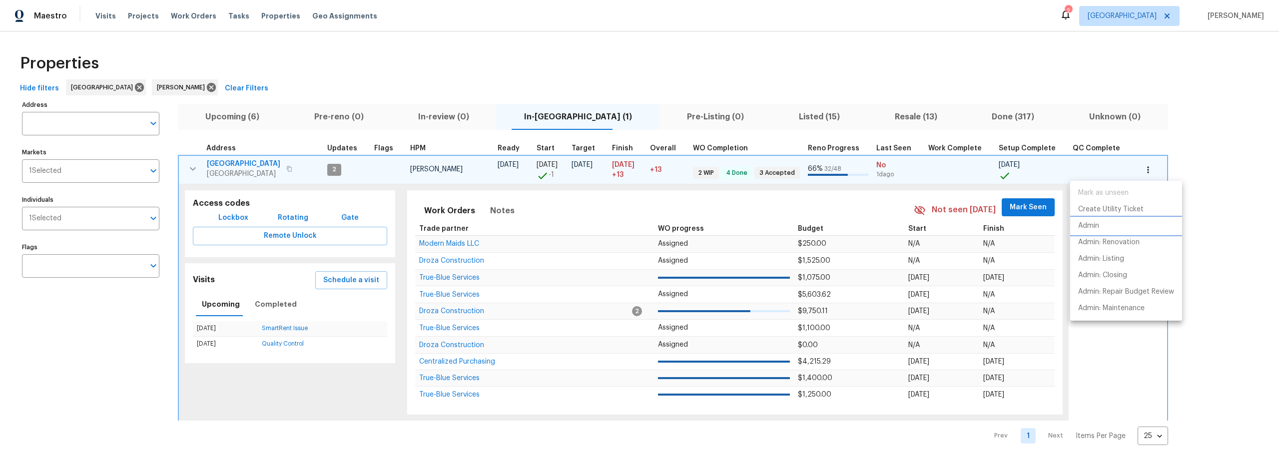
click at [1089, 225] on p "Admin" at bounding box center [1088, 226] width 21 height 10
click at [190, 171] on div at bounding box center [639, 232] width 1279 height 465
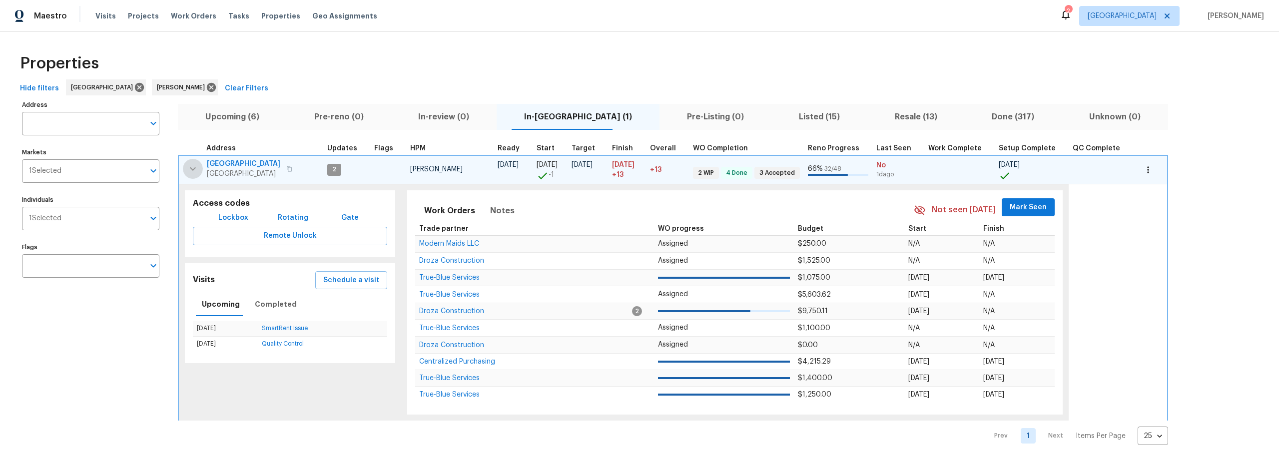
click at [193, 167] on icon "button" at bounding box center [193, 169] width 12 height 12
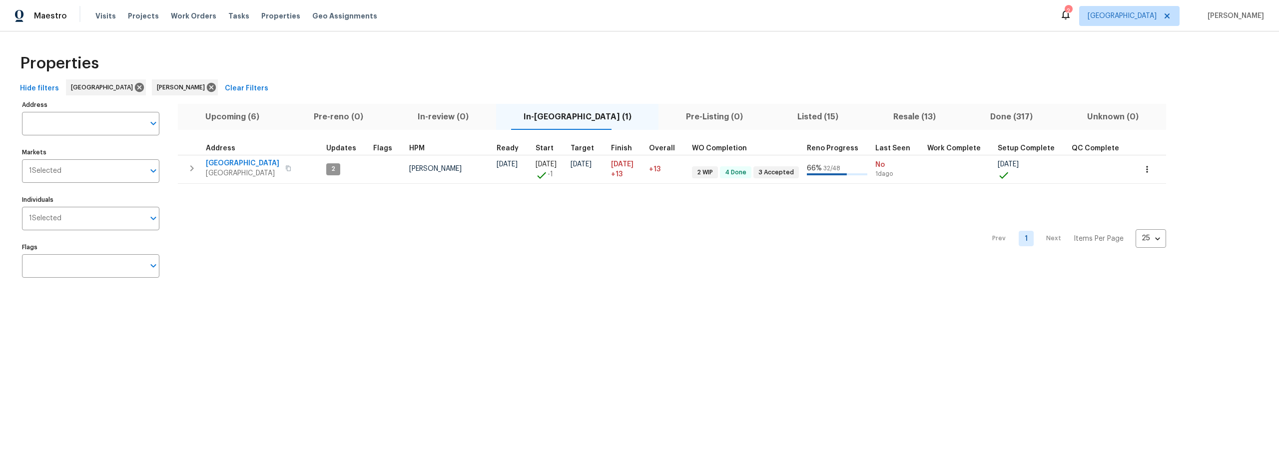
click at [239, 115] on span "Upcoming (6)" at bounding box center [232, 117] width 96 height 14
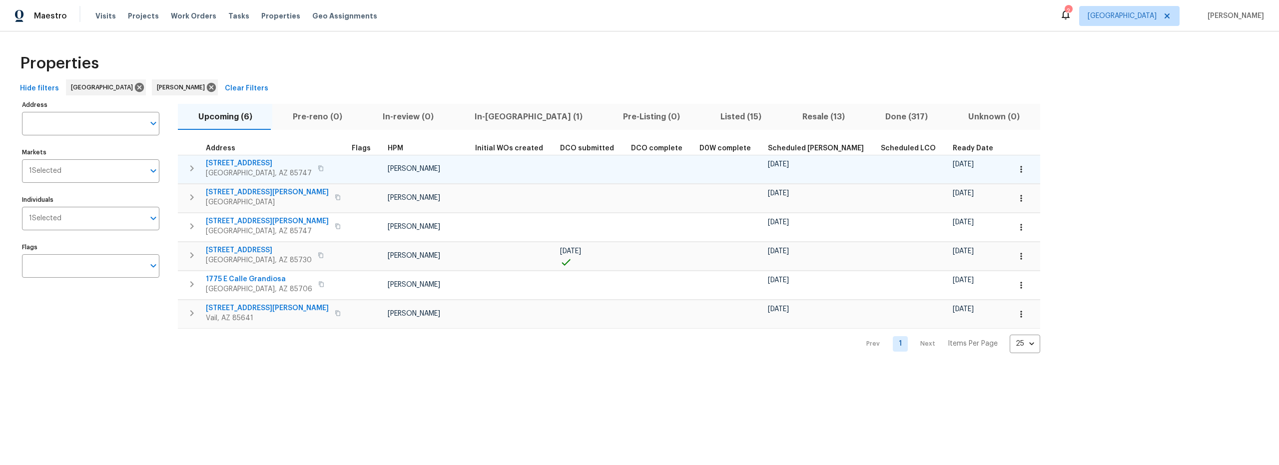
click at [242, 164] on span "9624 E Azuma Way" at bounding box center [259, 163] width 106 height 10
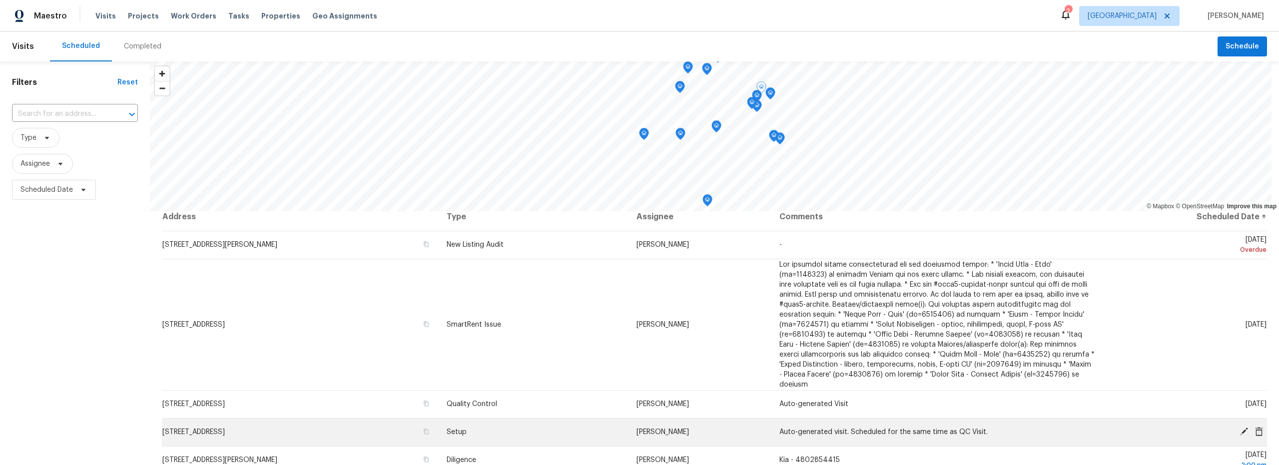
scroll to position [55, 0]
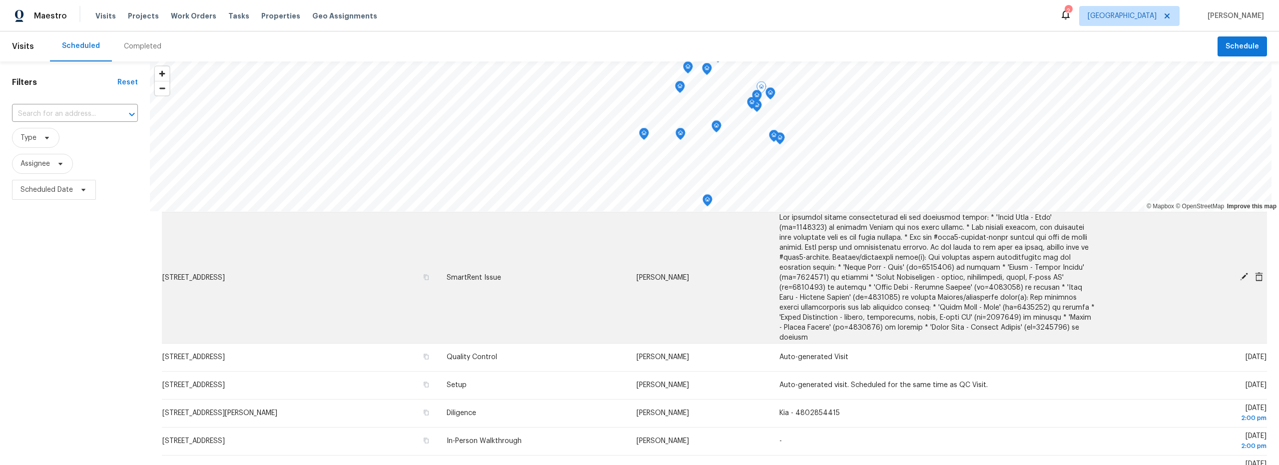
click at [1239, 274] on icon at bounding box center [1243, 276] width 9 height 9
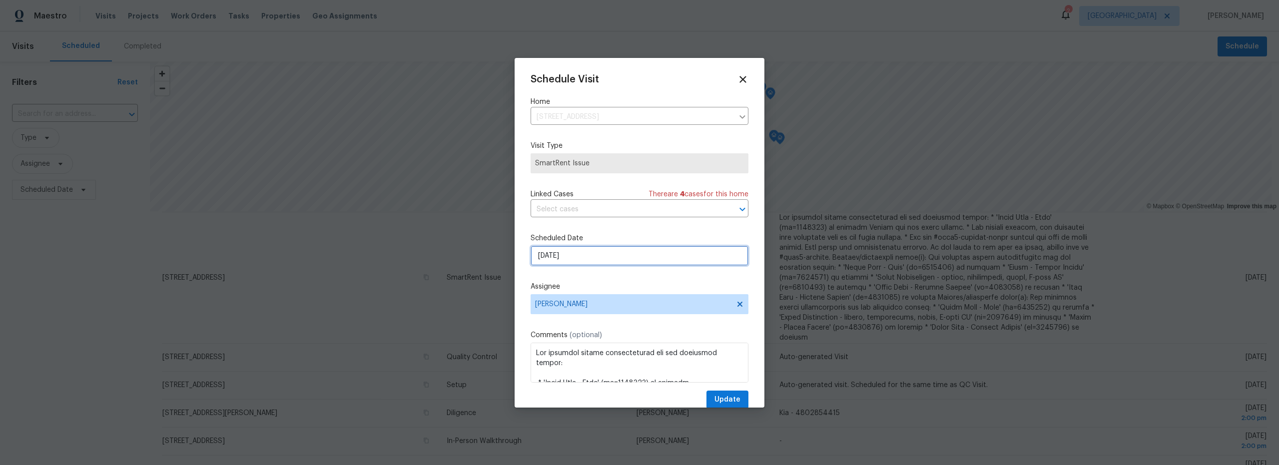
click at [603, 257] on input "[DATE]" at bounding box center [639, 256] width 218 height 20
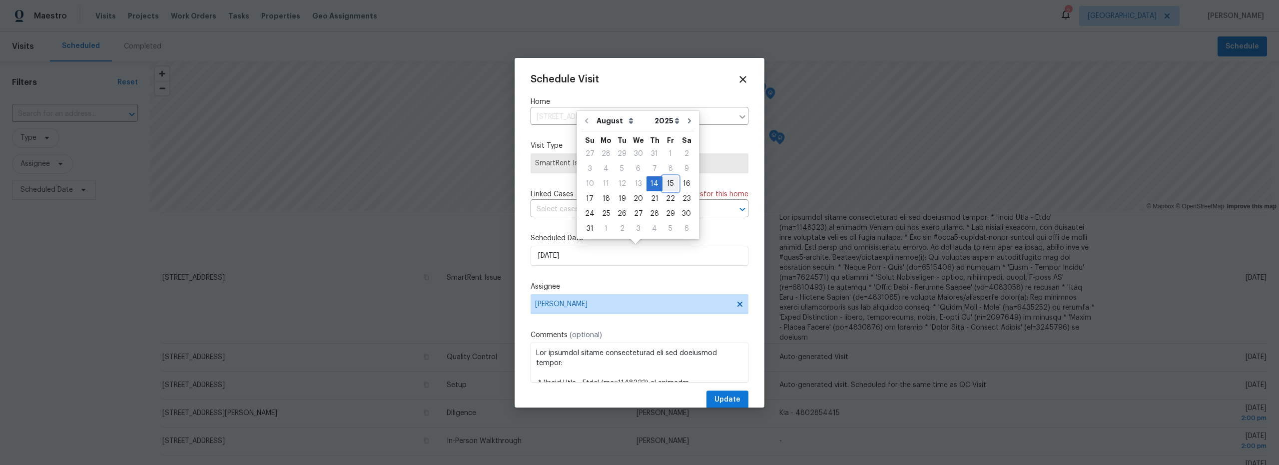
click at [665, 187] on div "15" at bounding box center [670, 184] width 16 height 14
type input "[DATE]"
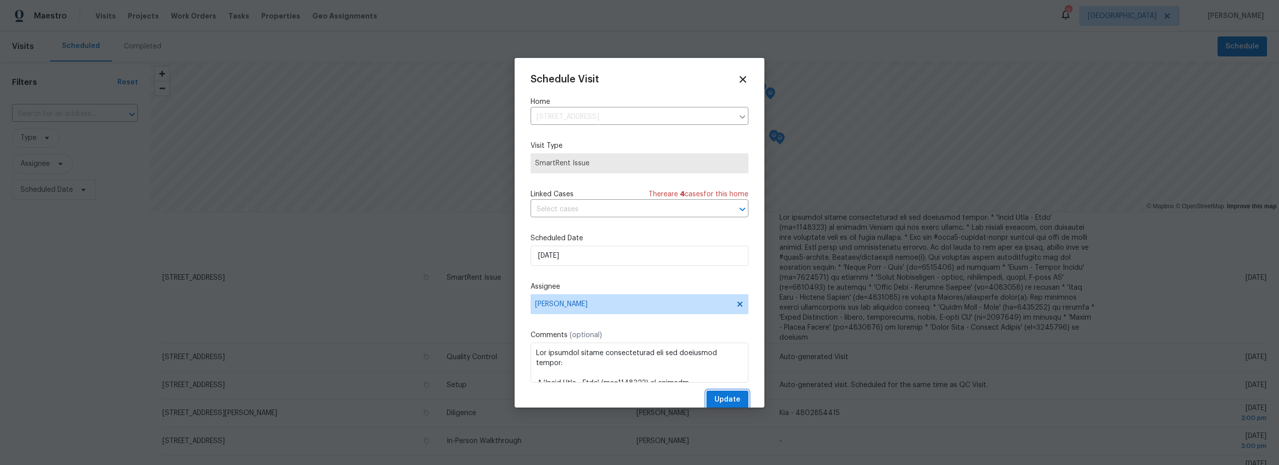
click at [718, 399] on span "Update" at bounding box center [727, 400] width 26 height 12
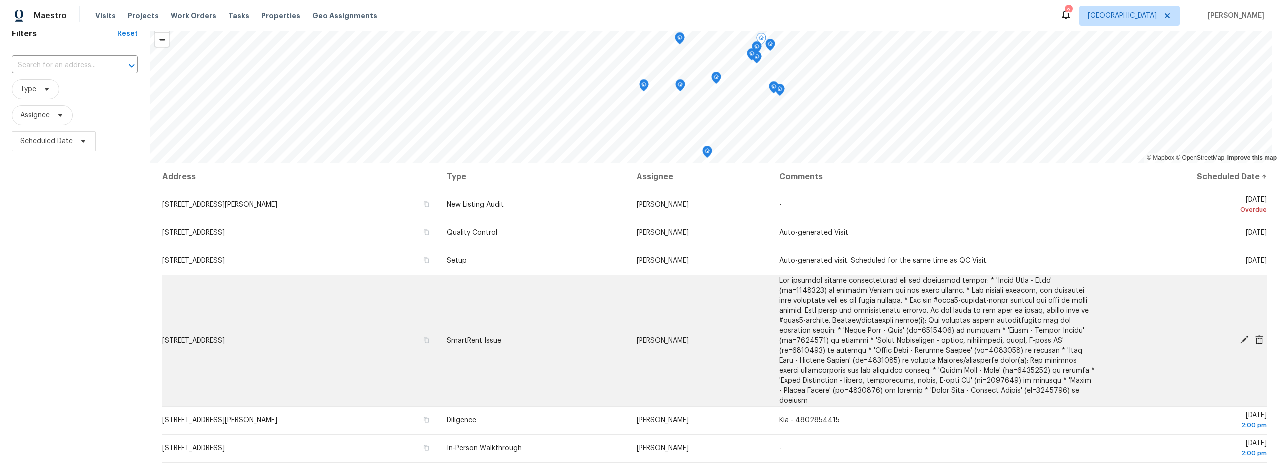
scroll to position [46, 0]
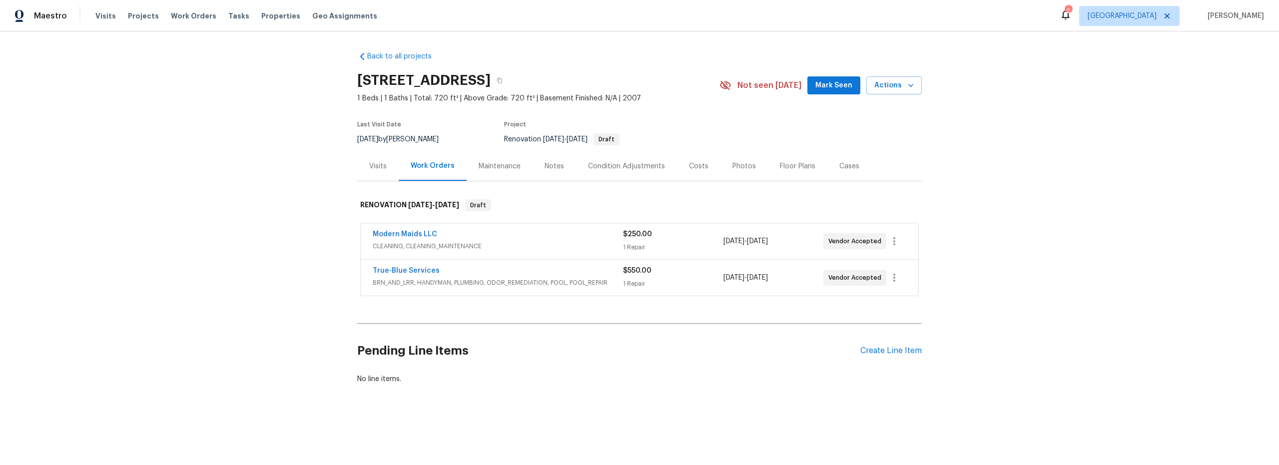
click at [679, 282] on div "1 Repair" at bounding box center [673, 284] width 100 height 10
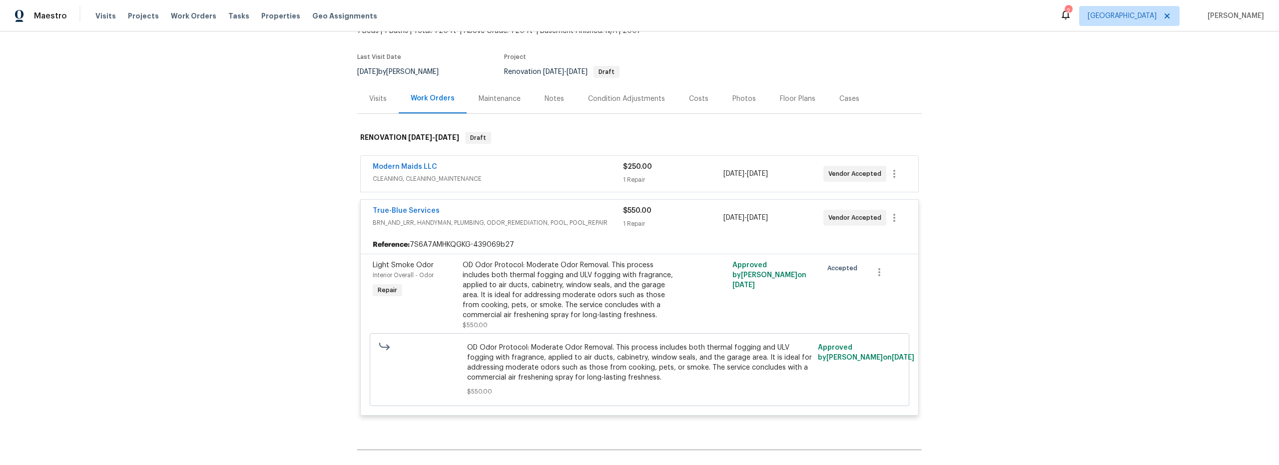
scroll to position [68, 0]
click at [547, 97] on div "Notes" at bounding box center [553, 98] width 19 height 10
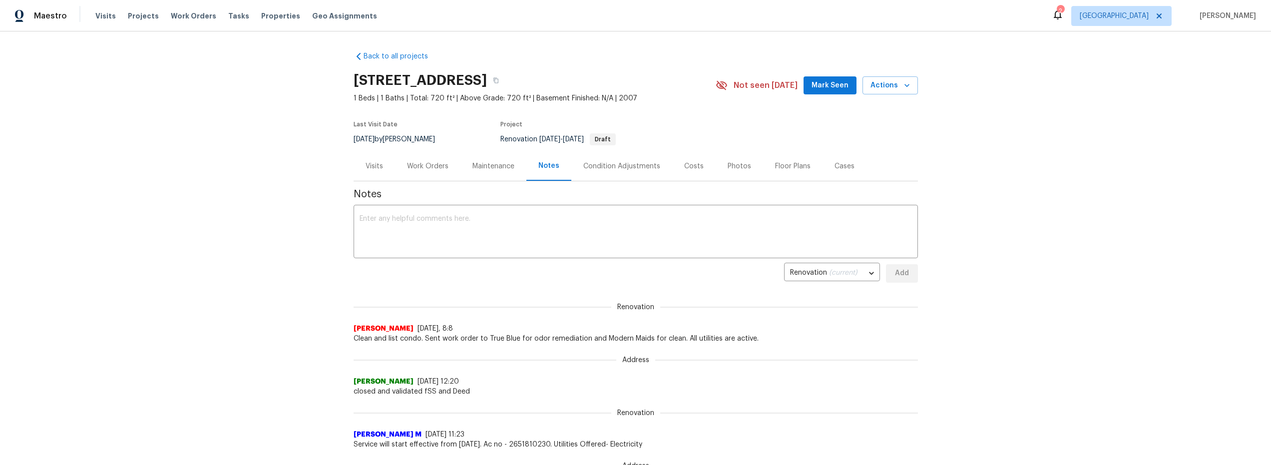
click at [443, 168] on div "Work Orders" at bounding box center [427, 166] width 41 height 10
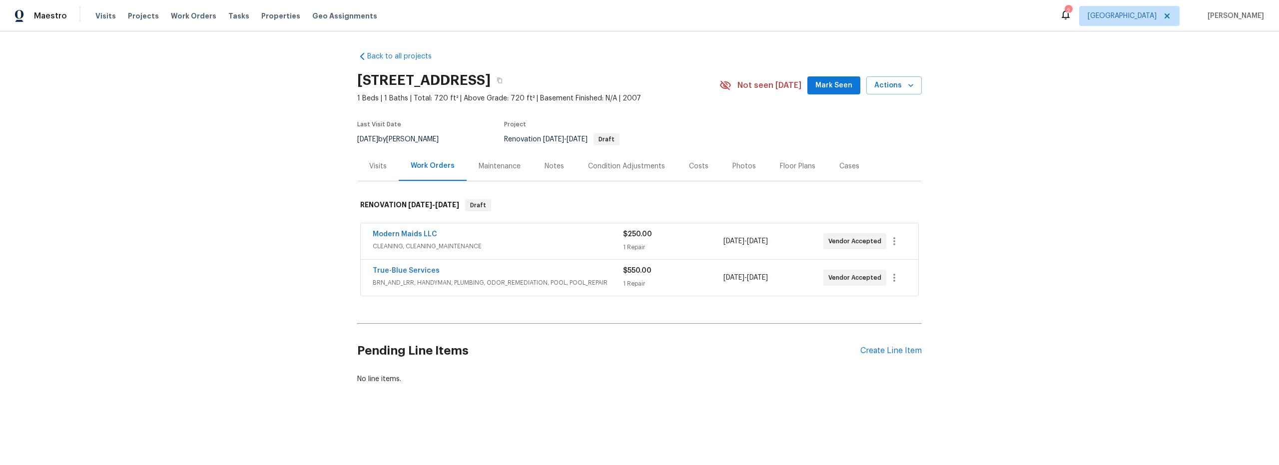
click at [552, 169] on div "Notes" at bounding box center [553, 166] width 19 height 10
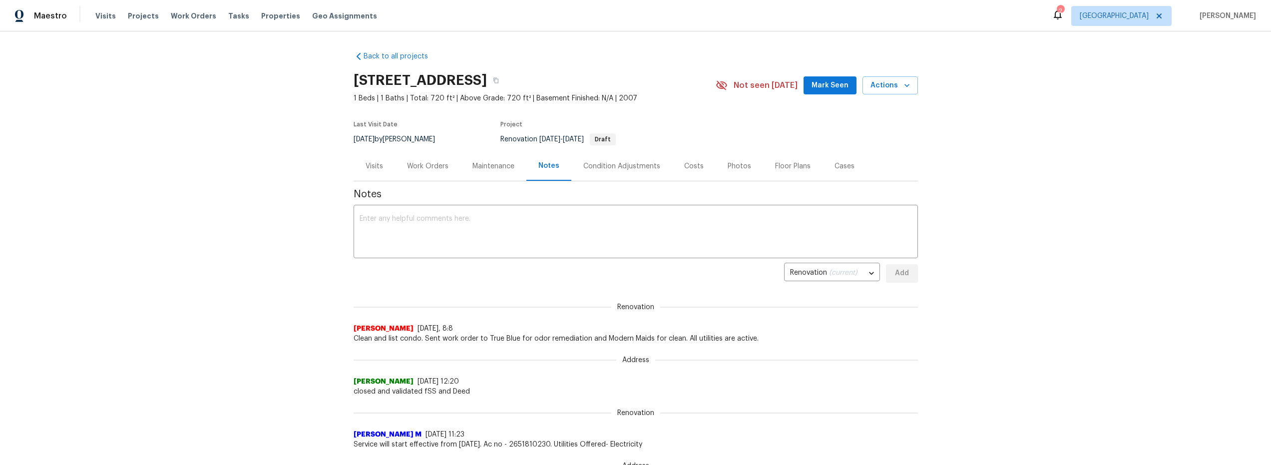
click at [504, 192] on span "Notes" at bounding box center [636, 194] width 564 height 10
click at [443, 168] on div "Work Orders" at bounding box center [427, 166] width 41 height 10
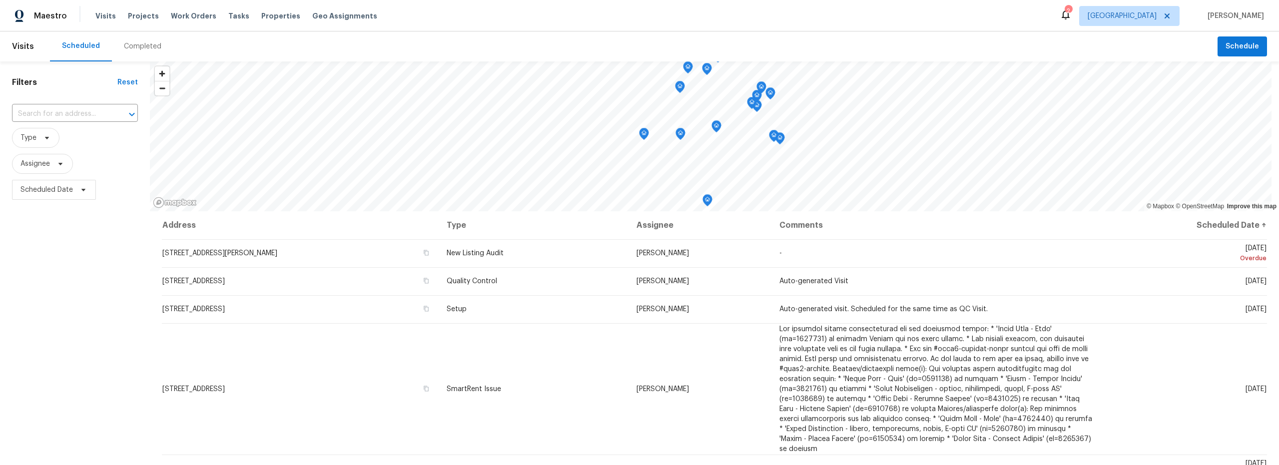
click at [132, 48] on div "Completed" at bounding box center [142, 46] width 37 height 10
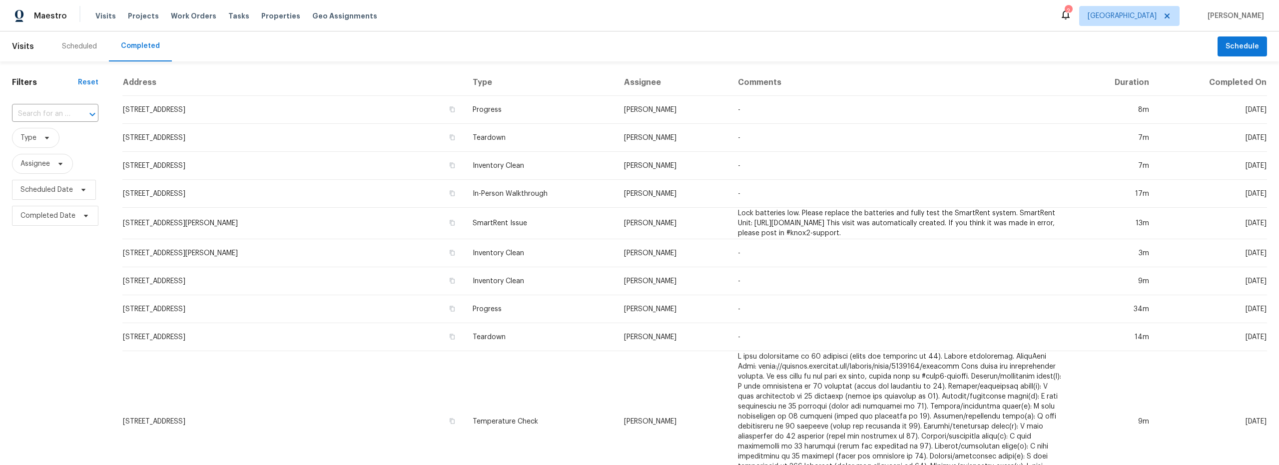
click at [89, 45] on div "Scheduled" at bounding box center [79, 46] width 35 height 10
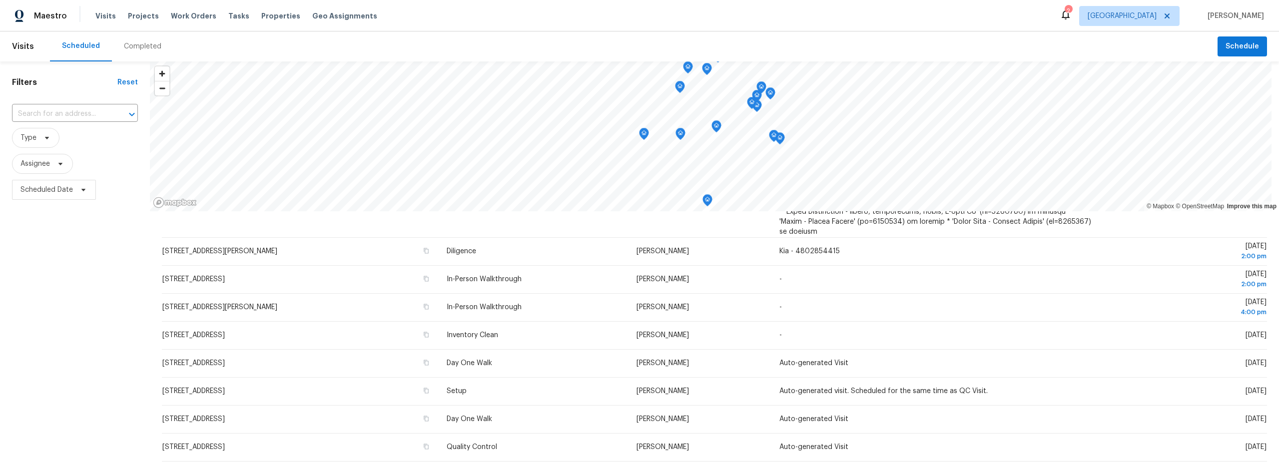
click at [133, 51] on div "Completed" at bounding box center [142, 46] width 37 height 10
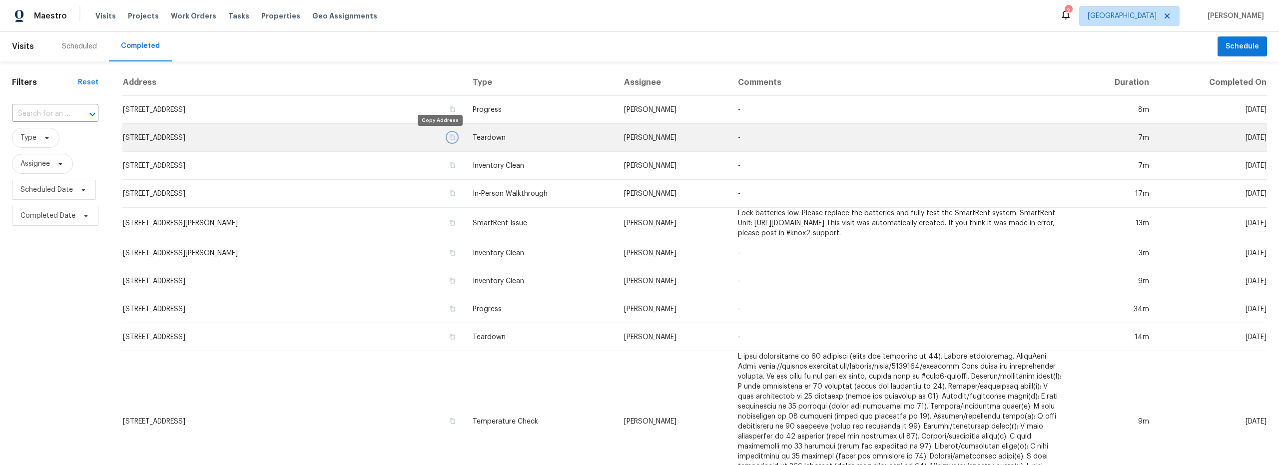
click at [449, 139] on icon "button" at bounding box center [452, 137] width 6 height 6
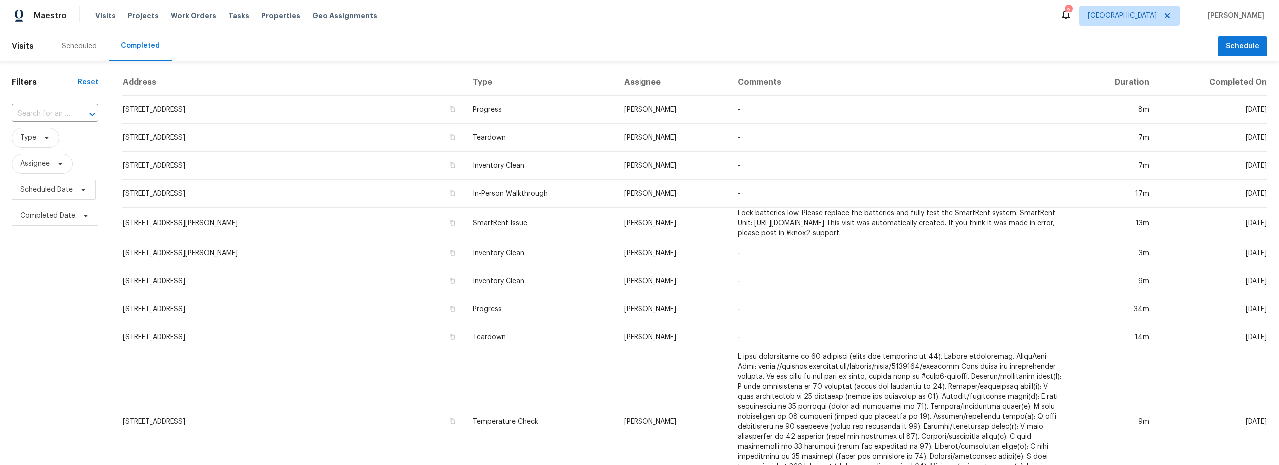
click at [77, 46] on div "Scheduled" at bounding box center [79, 46] width 35 height 10
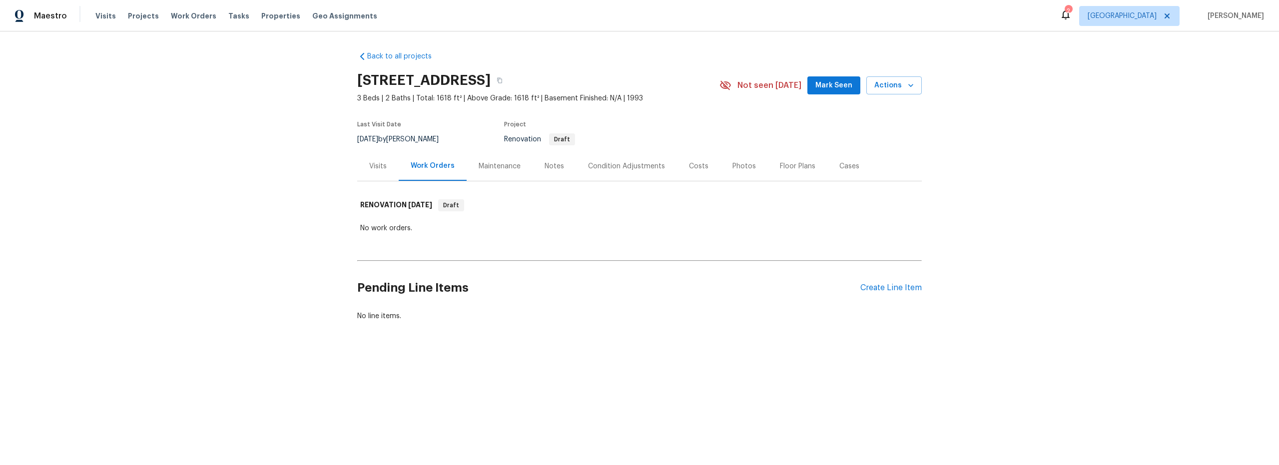
click at [1071, 15] on div "2" at bounding box center [1067, 11] width 7 height 10
click at [1071, 16] on icon at bounding box center [1065, 14] width 12 height 12
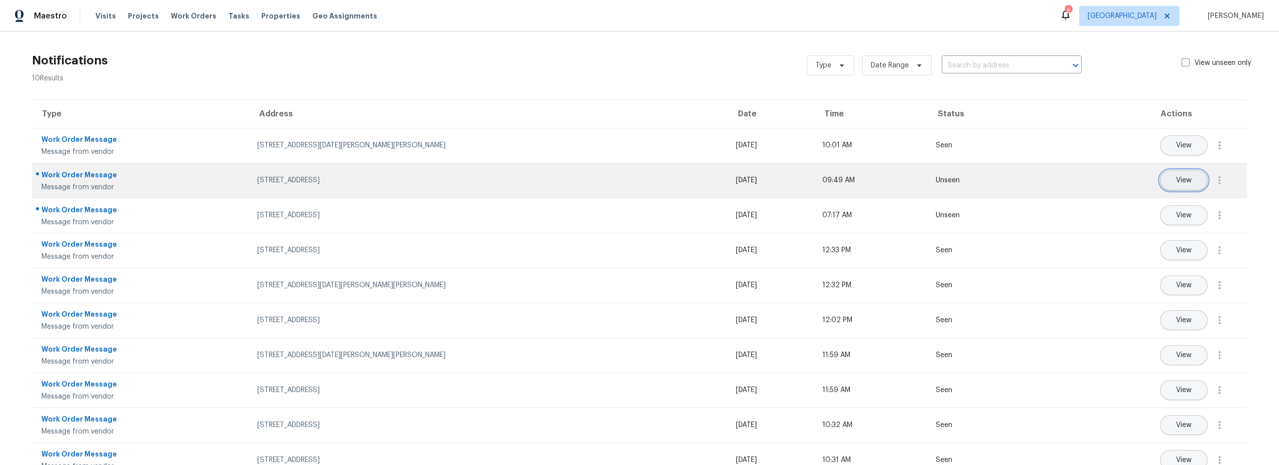
click at [1184, 187] on button "View" at bounding box center [1183, 180] width 47 height 20
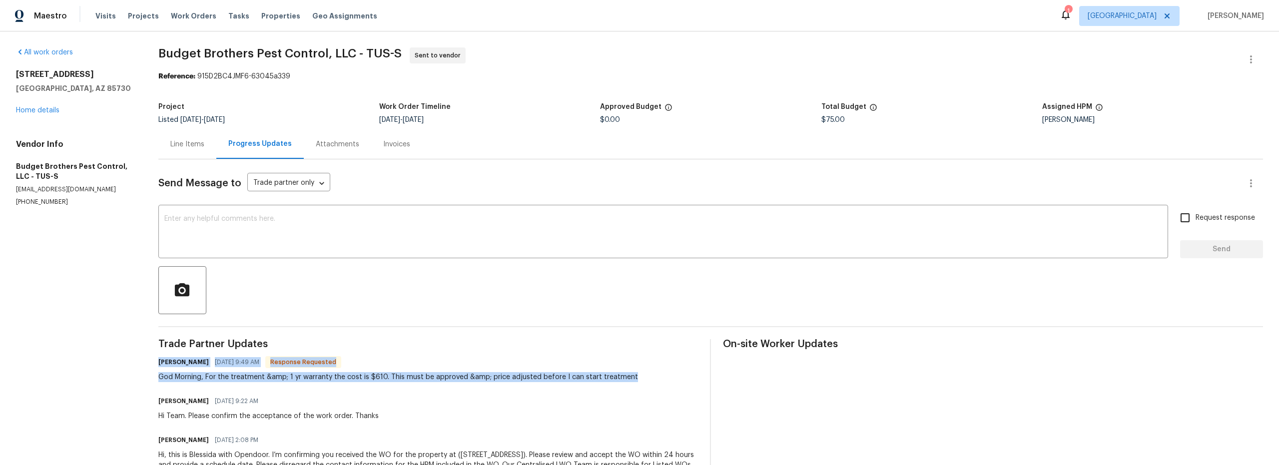
drag, startPoint x: 153, startPoint y: 362, endPoint x: 563, endPoint y: 383, distance: 410.6
click at [562, 383] on div "All work orders [STREET_ADDRESS] Home details Vendor Info Budget Brothers Pest …" at bounding box center [639, 269] width 1279 height 476
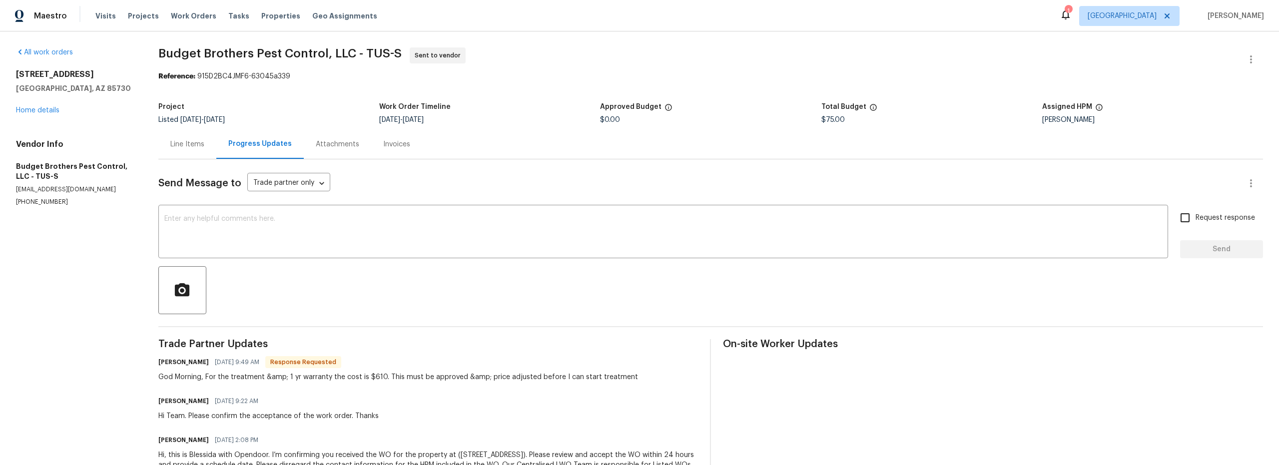
click at [565, 383] on div "Trade Partner Updates [PERSON_NAME] [DATE] 9:49 AM Response Requested God Morni…" at bounding box center [428, 415] width 540 height 153
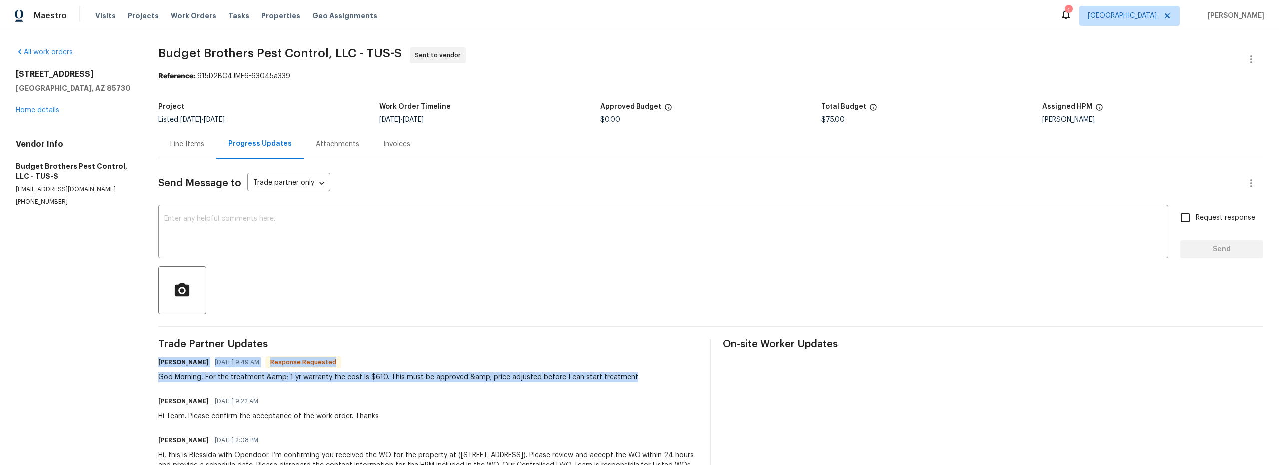
drag, startPoint x: 161, startPoint y: 363, endPoint x: 370, endPoint y: 387, distance: 210.6
click at [371, 387] on div "All work orders [STREET_ADDRESS] Home details Vendor Info Budget Brothers Pest …" at bounding box center [639, 269] width 1279 height 476
copy div "[PERSON_NAME] [DATE] 9:49 AM Response Requested God Morning, For the treatment …"
